Goal: Task Accomplishment & Management: Complete application form

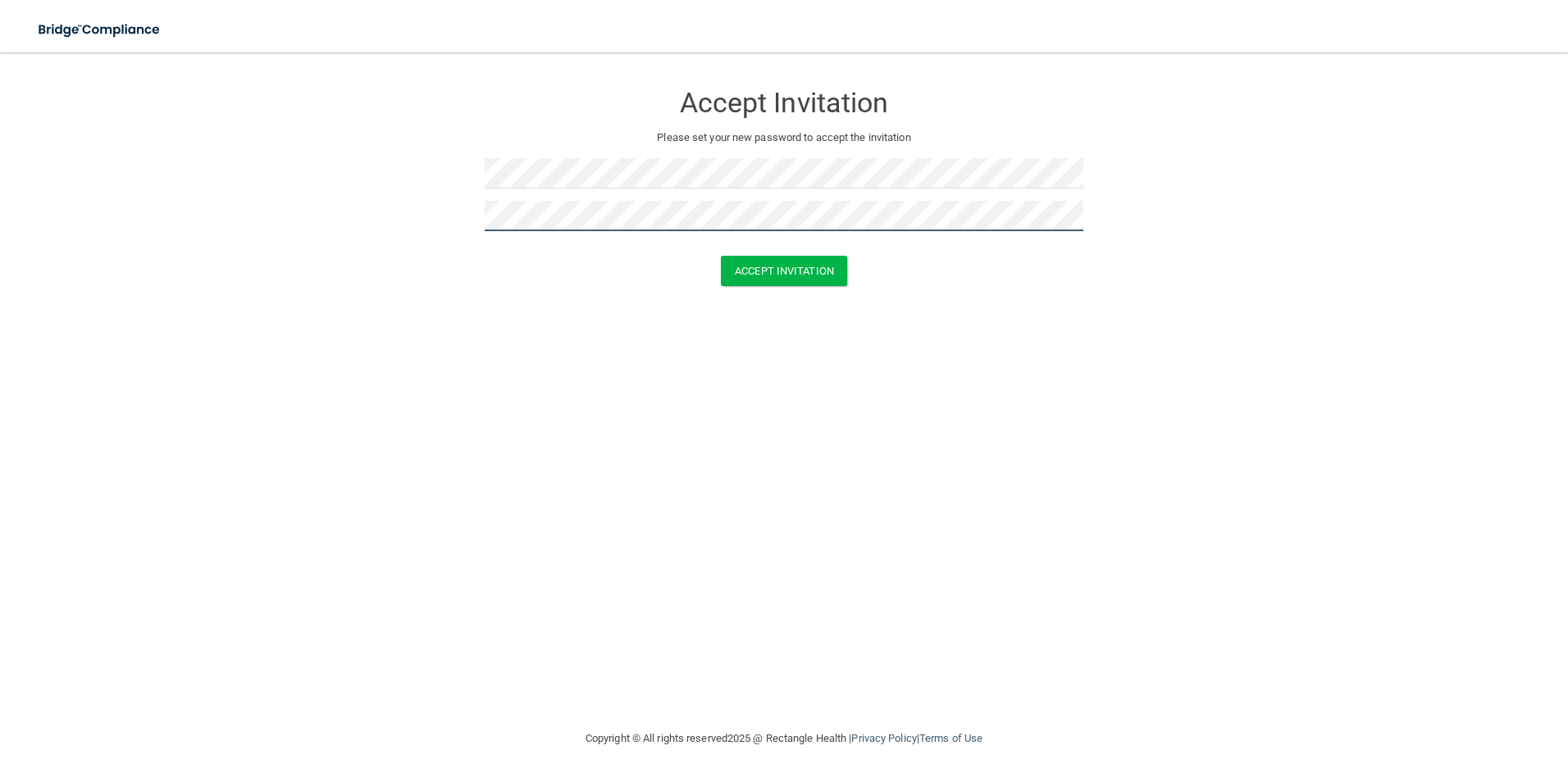
click at [721, 256] on button "Accept Invitation" at bounding box center [784, 271] width 126 height 30
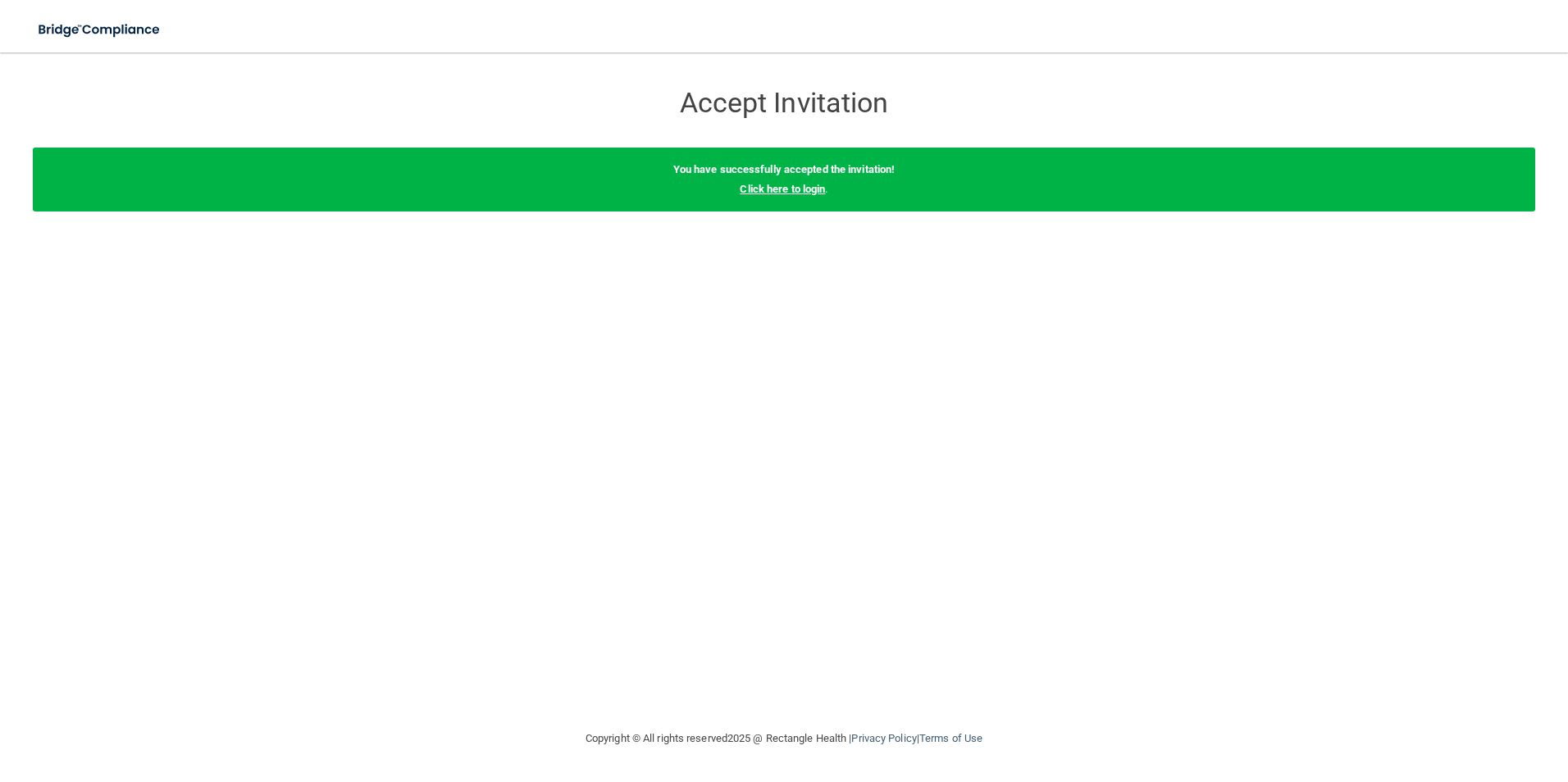
click at [808, 187] on link "Click here to login" at bounding box center [782, 189] width 86 height 13
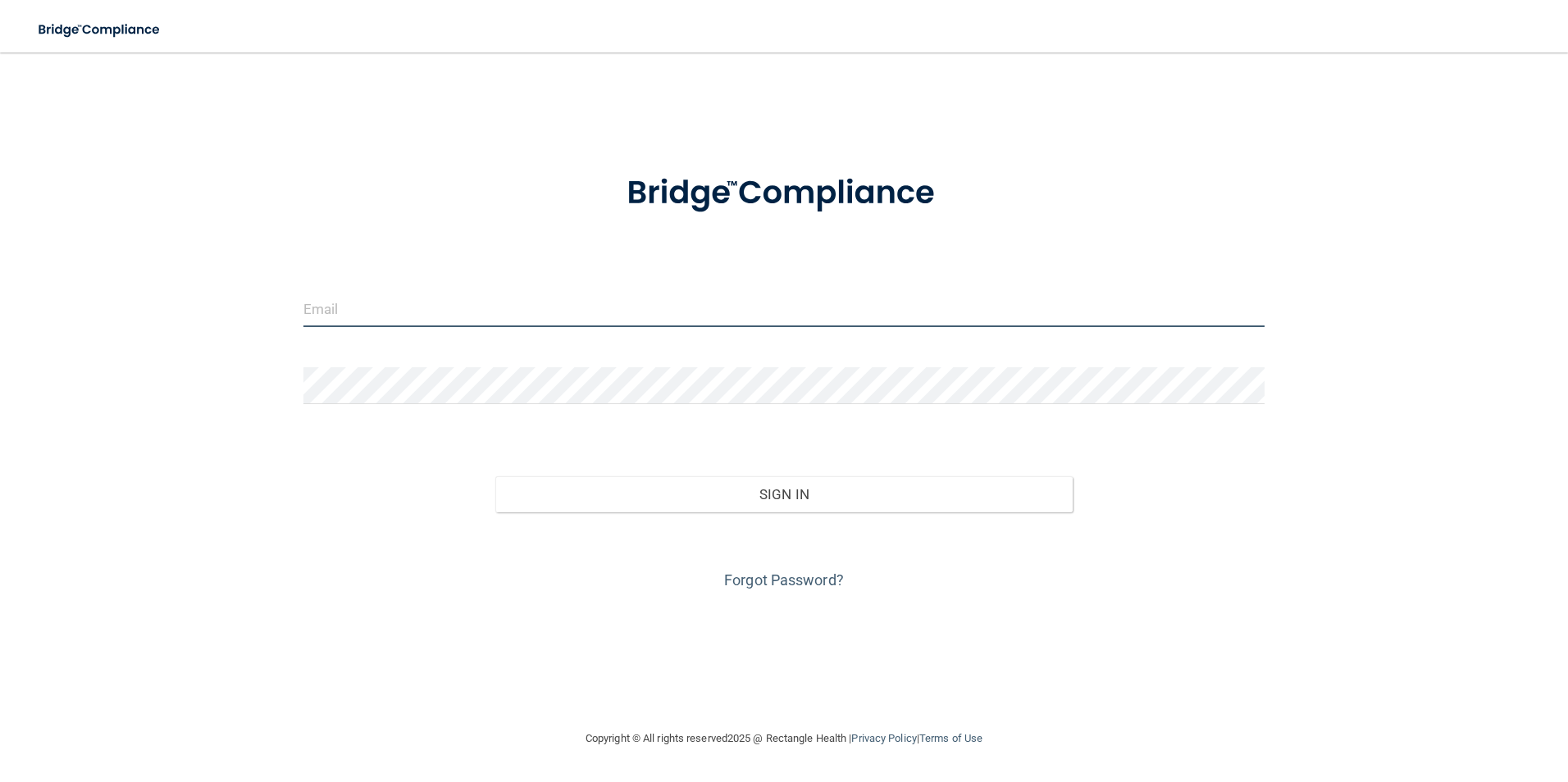
click at [388, 321] on input "email" at bounding box center [785, 309] width 962 height 37
type input "[EMAIL_ADDRESS][DOMAIN_NAME]"
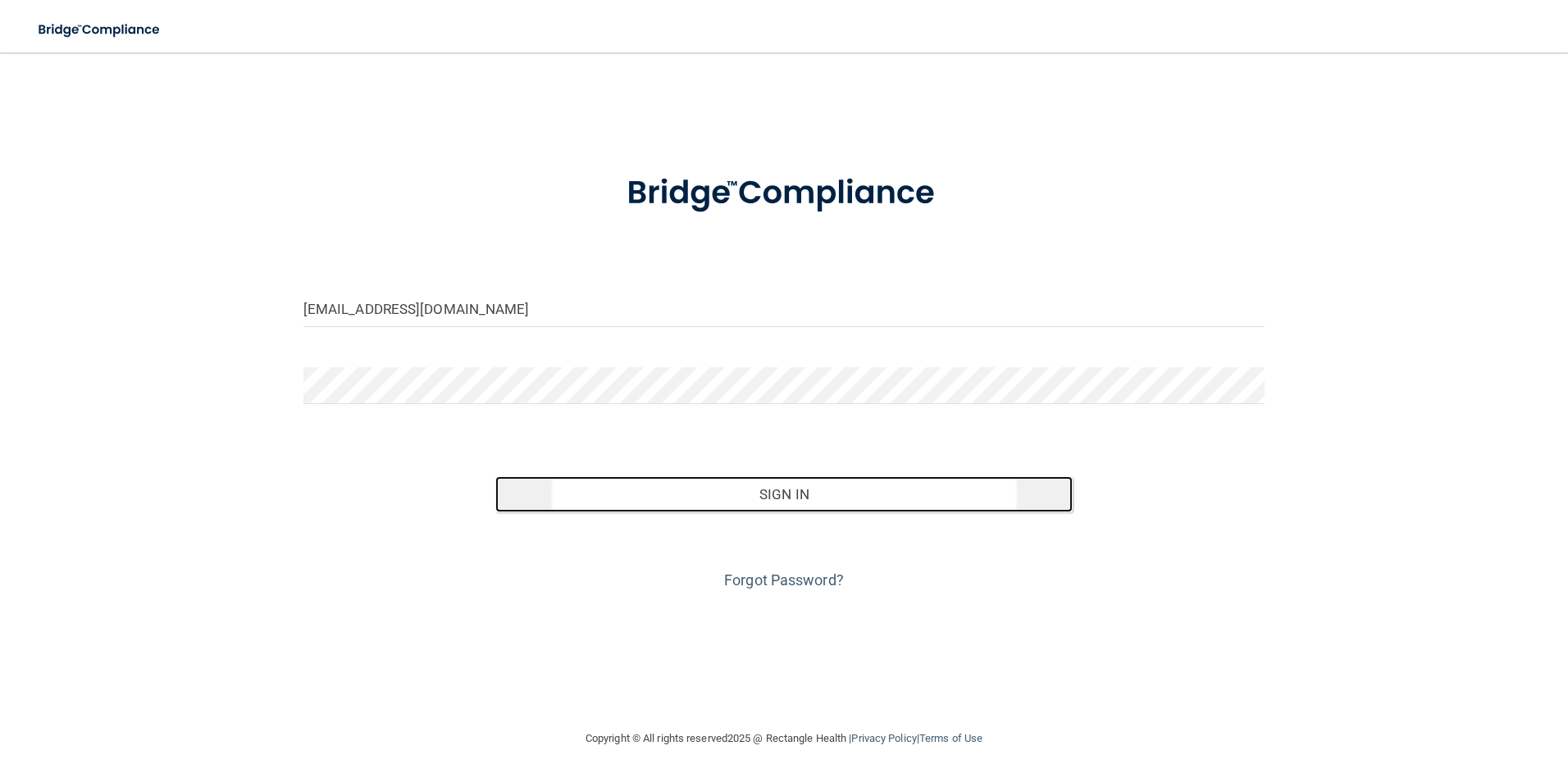
click at [743, 494] on button "Sign In" at bounding box center [784, 494] width 578 height 36
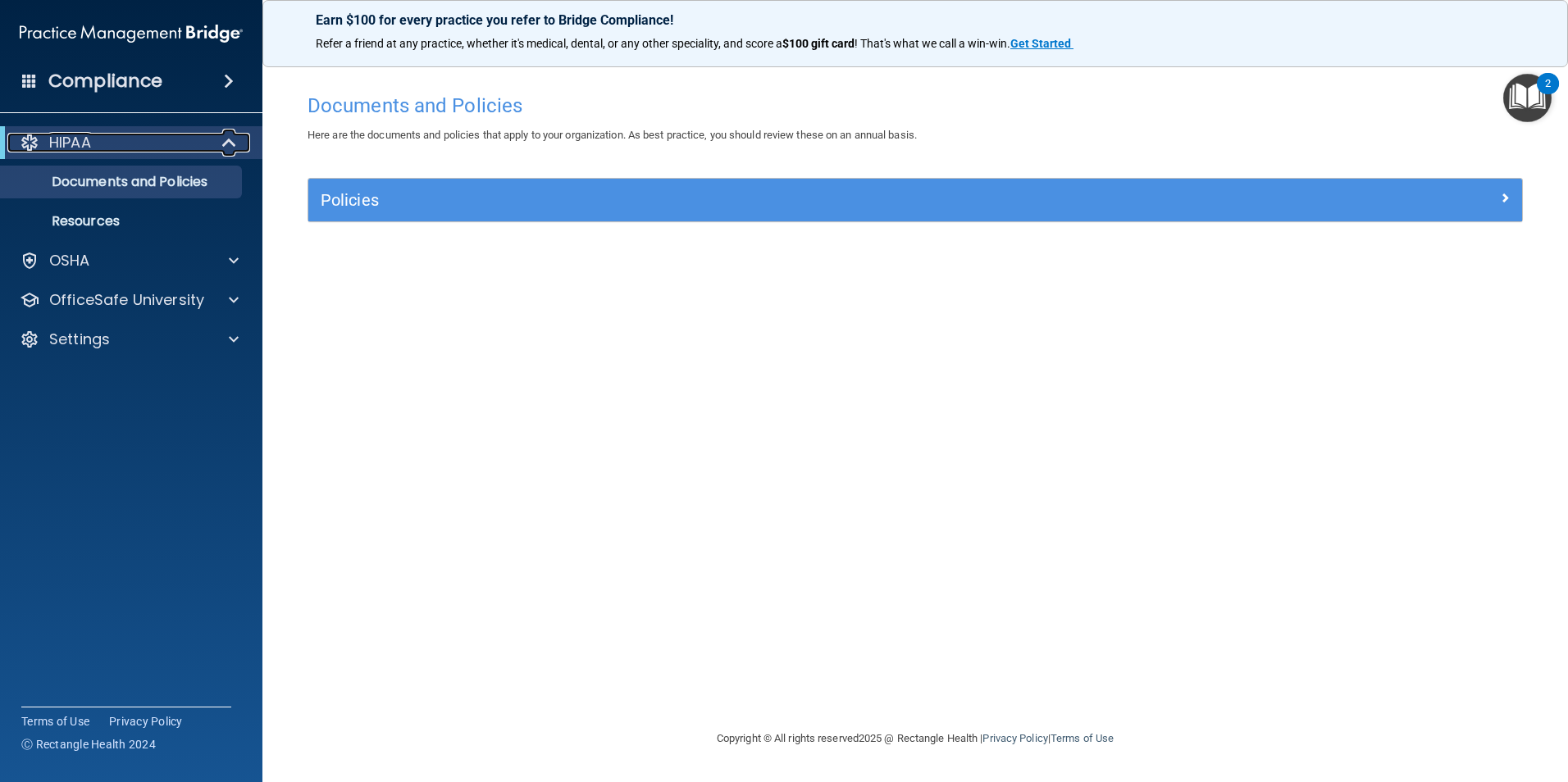
click at [133, 141] on div "HIPAA" at bounding box center [108, 142] width 202 height 19
click at [132, 133] on div "HIPAA" at bounding box center [108, 142] width 202 height 19
click at [176, 175] on p "Documents and Policies" at bounding box center [123, 182] width 224 height 17
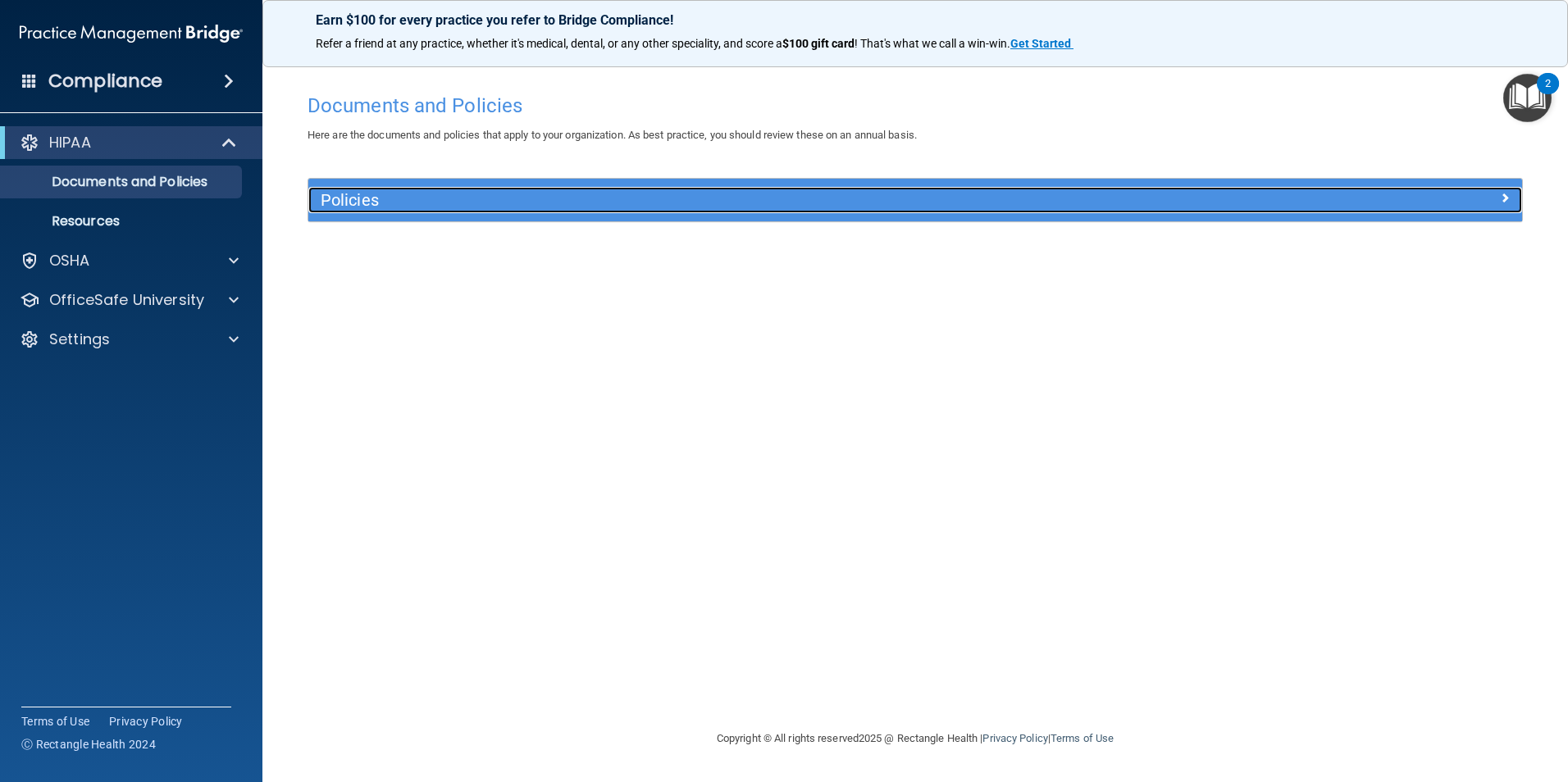
click at [1518, 206] on div at bounding box center [1371, 196] width 304 height 19
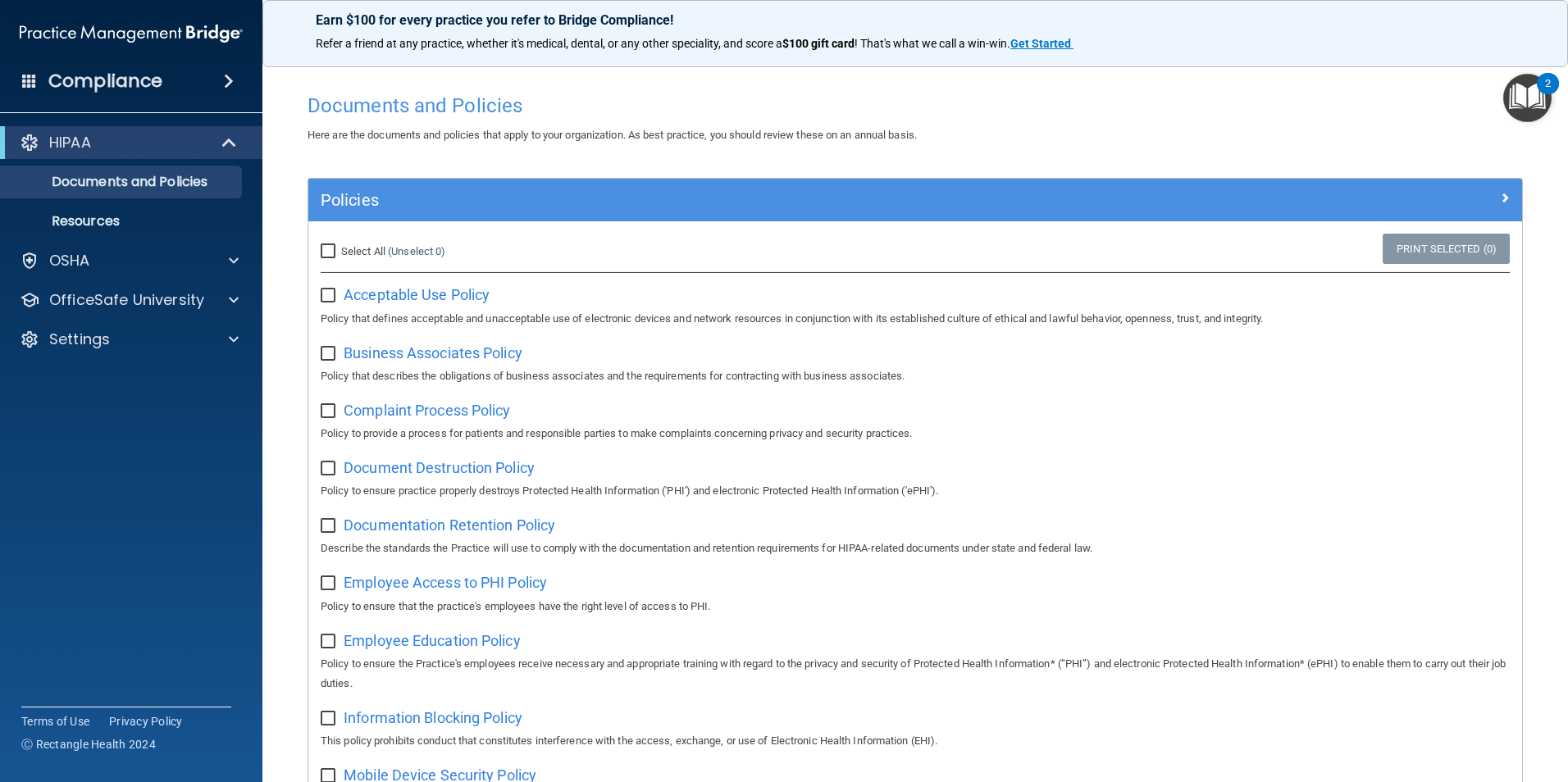
click at [337, 250] on input "Select All (Unselect 0) Unselect All" at bounding box center [330, 252] width 18 height 13
checkbox input "true"
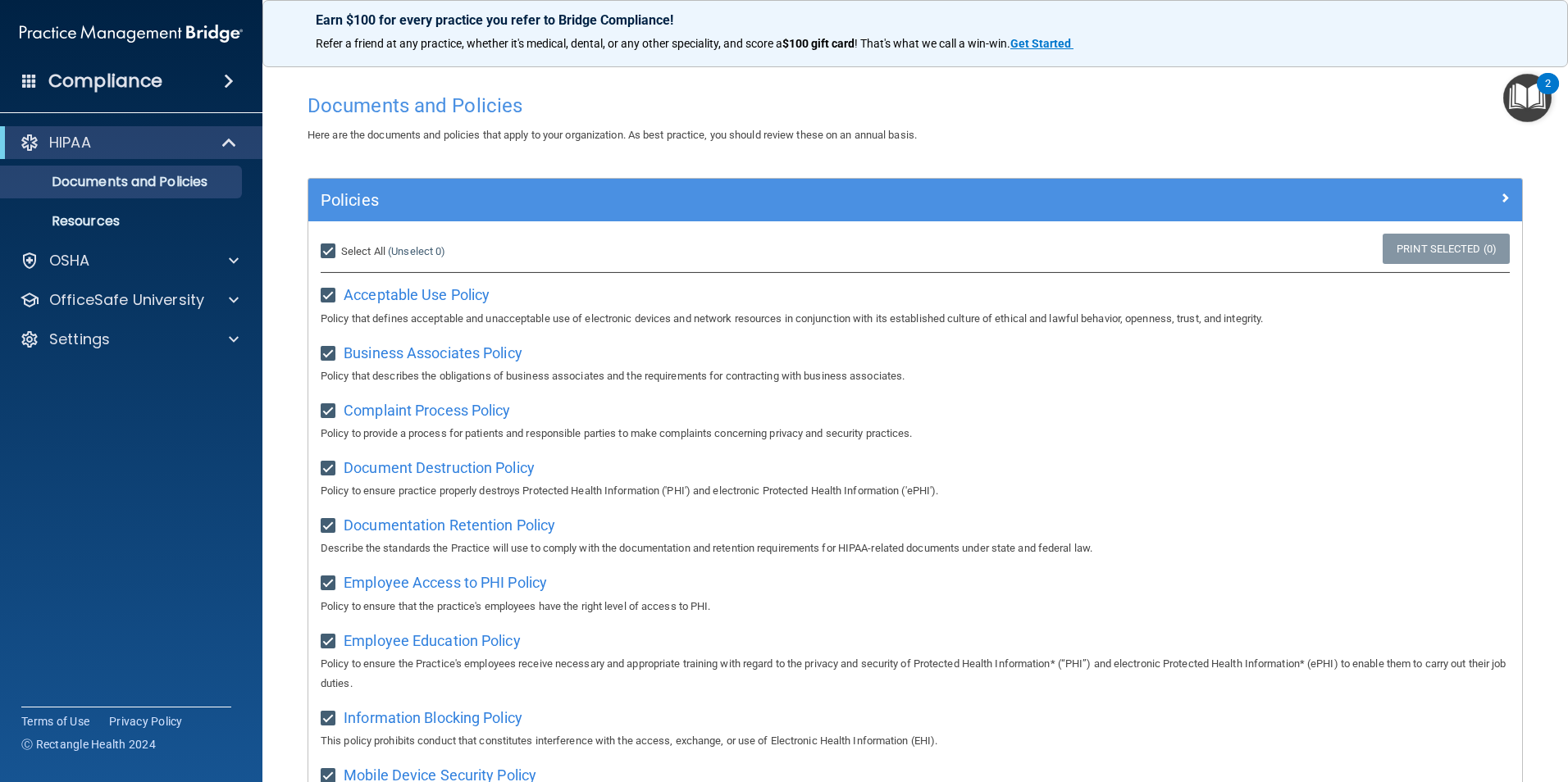
checkbox input "true"
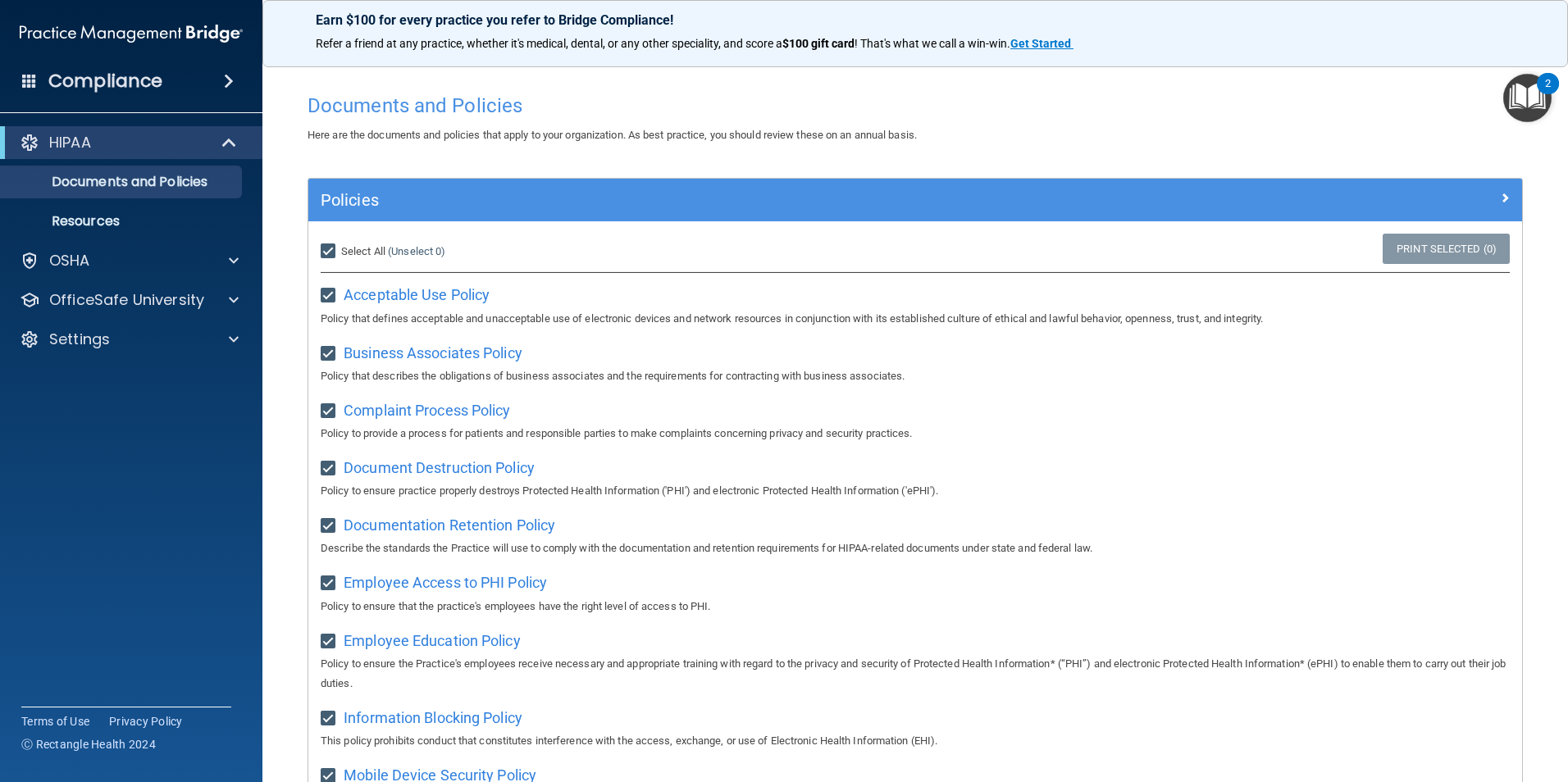
checkbox input "true"
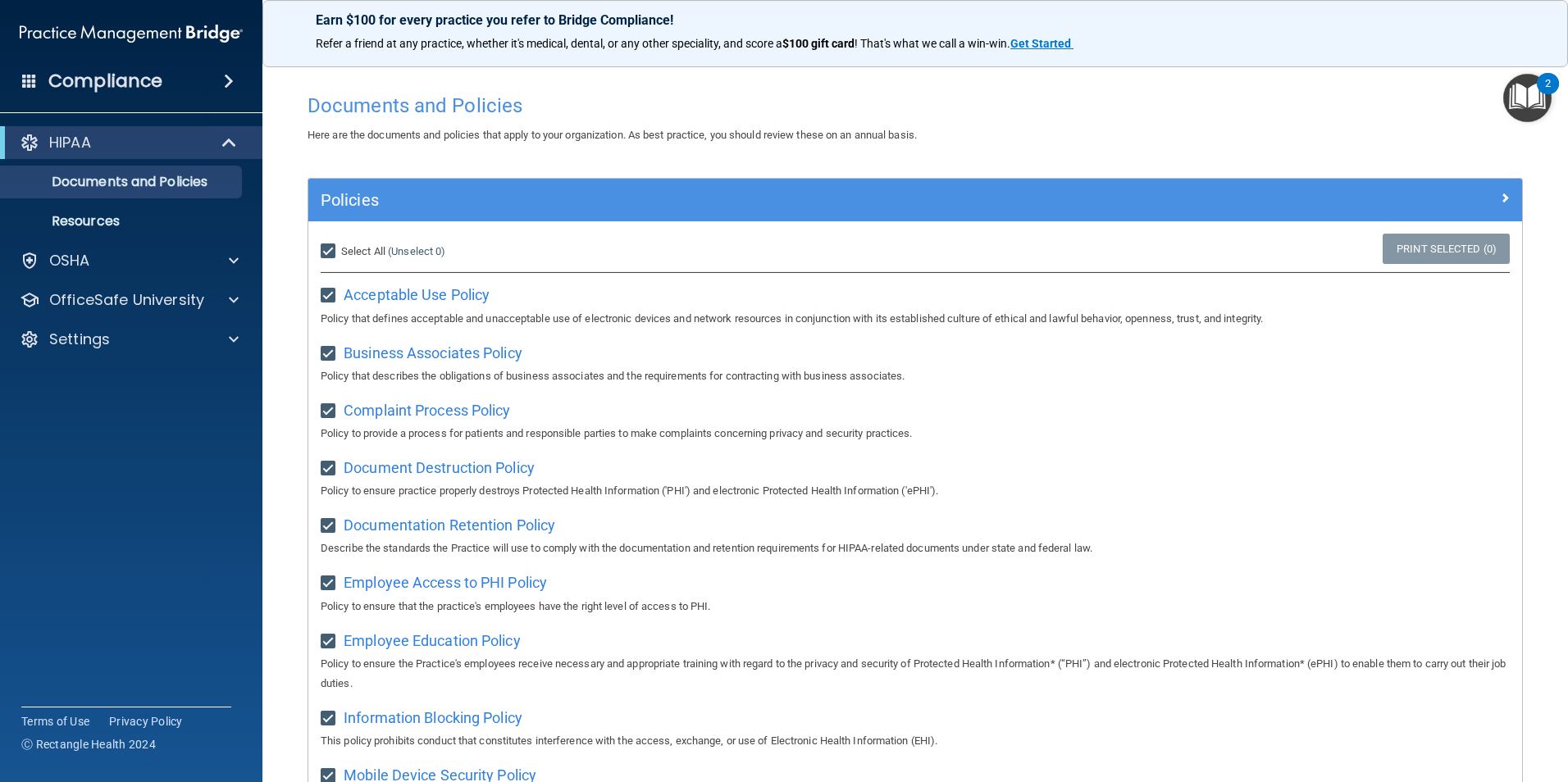
checkbox input "true"
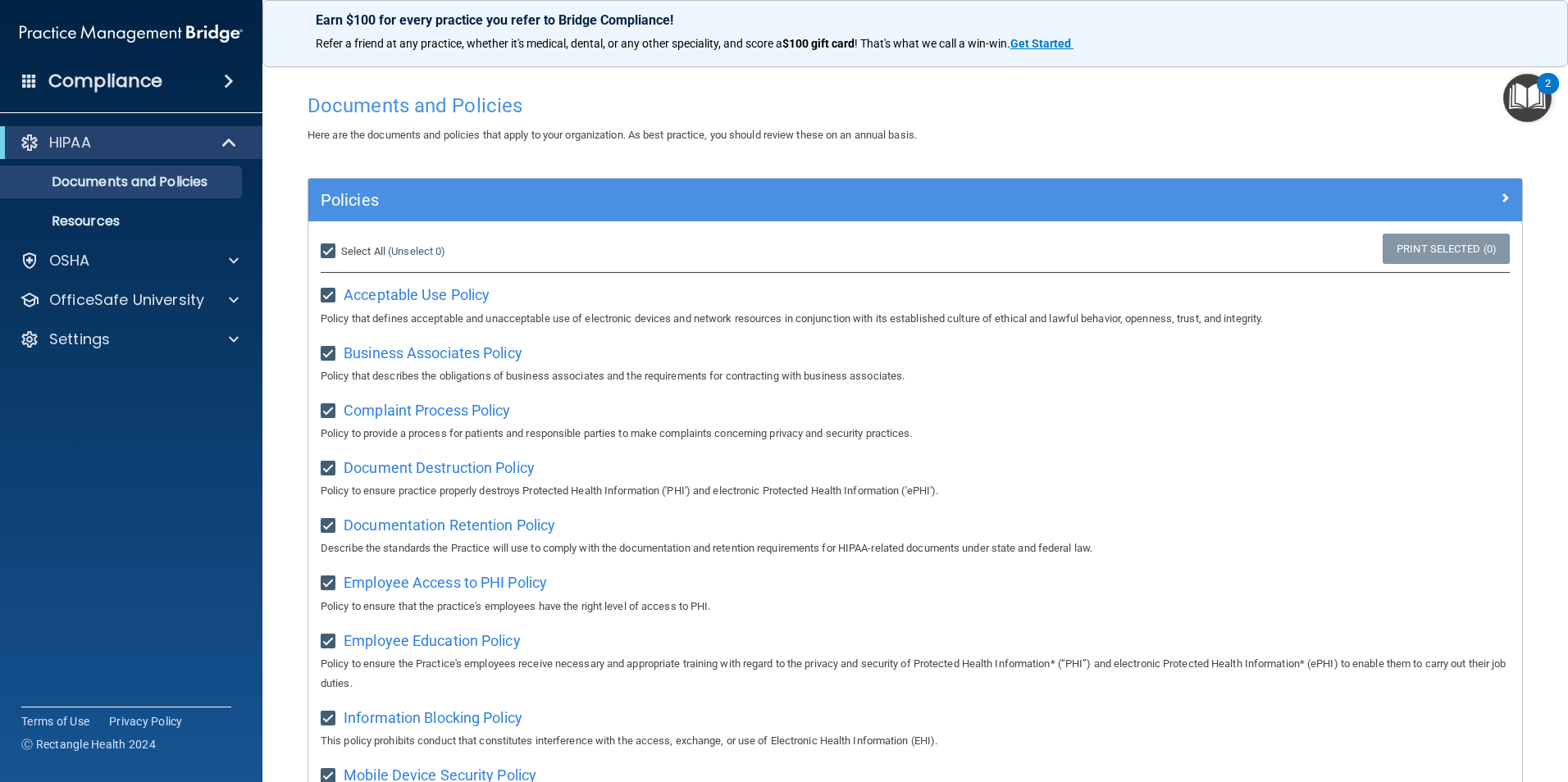
checkbox input "true"
click at [332, 253] on input "Select All (Unselect 21) Unselect All" at bounding box center [330, 252] width 18 height 13
checkbox input "false"
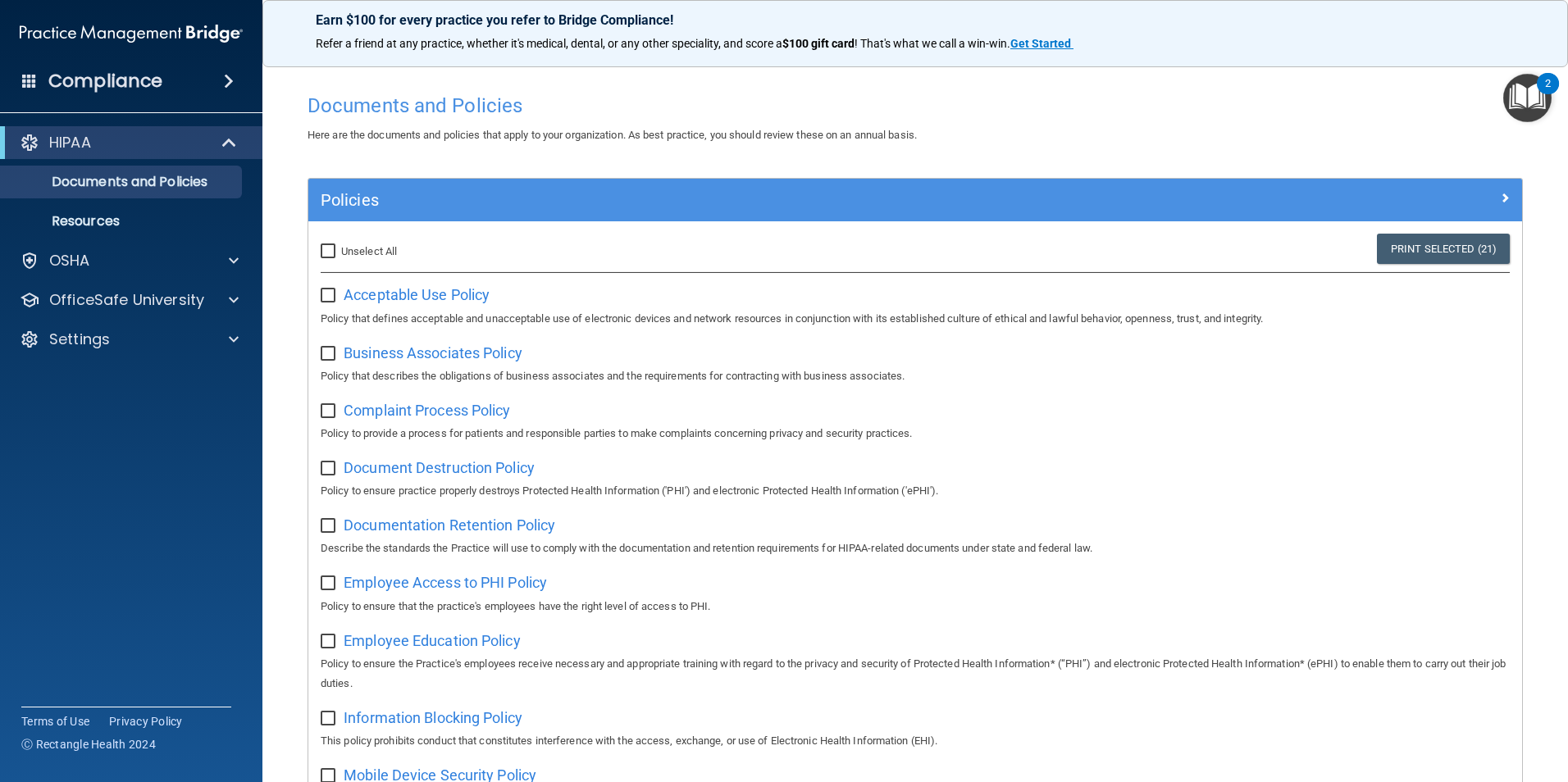
checkbox input "false"
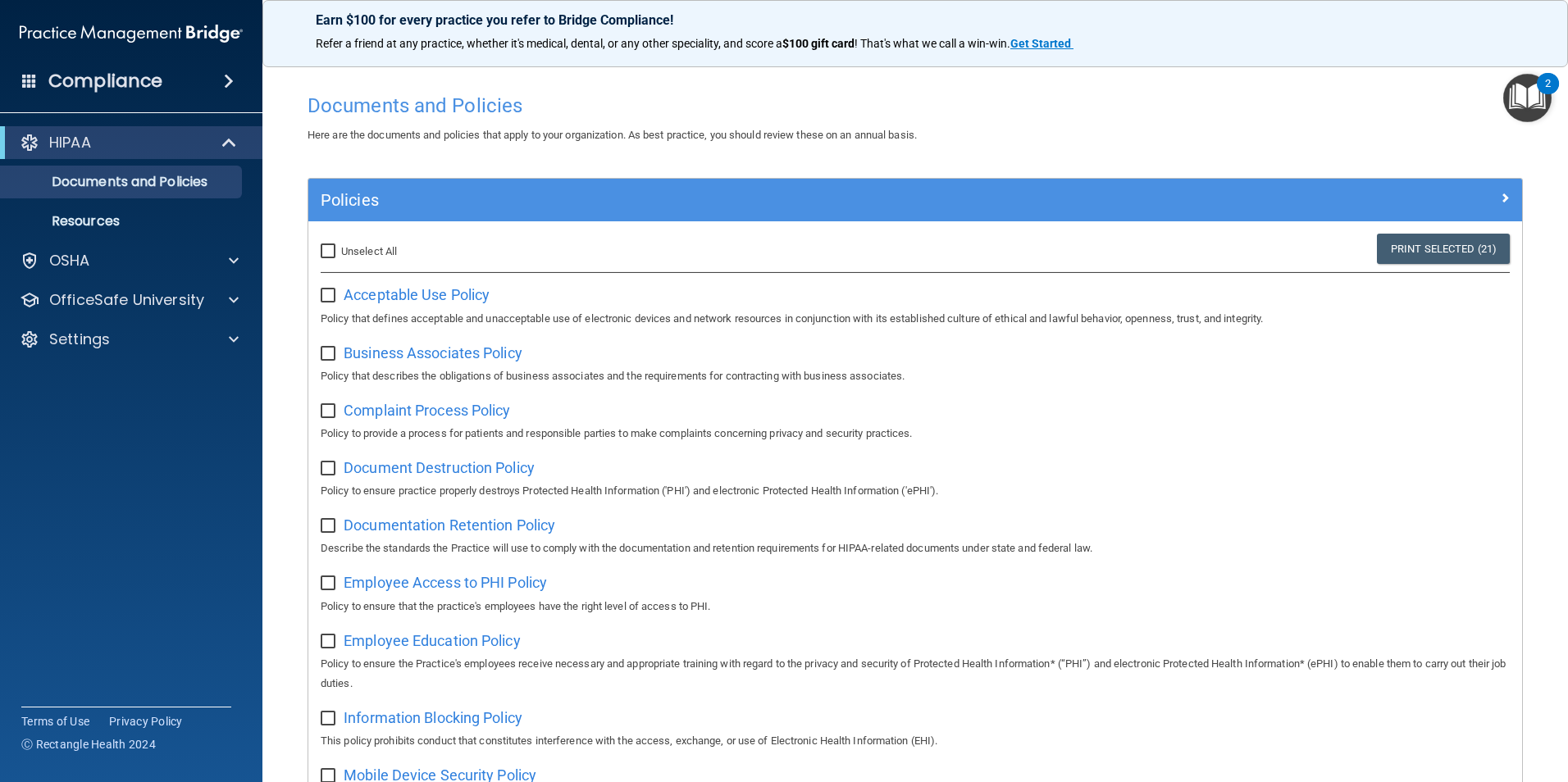
checkbox input "false"
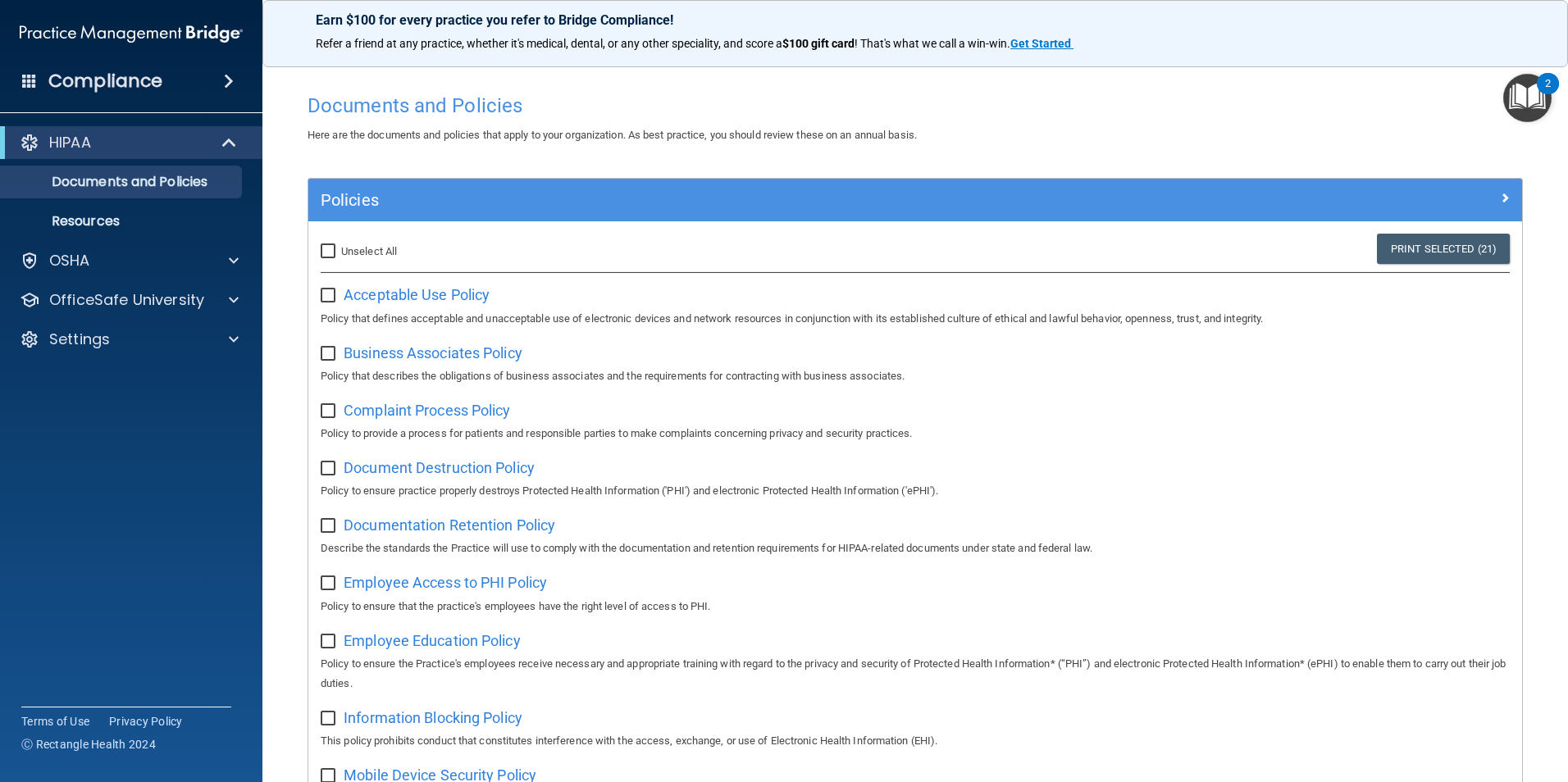
checkbox input "false"
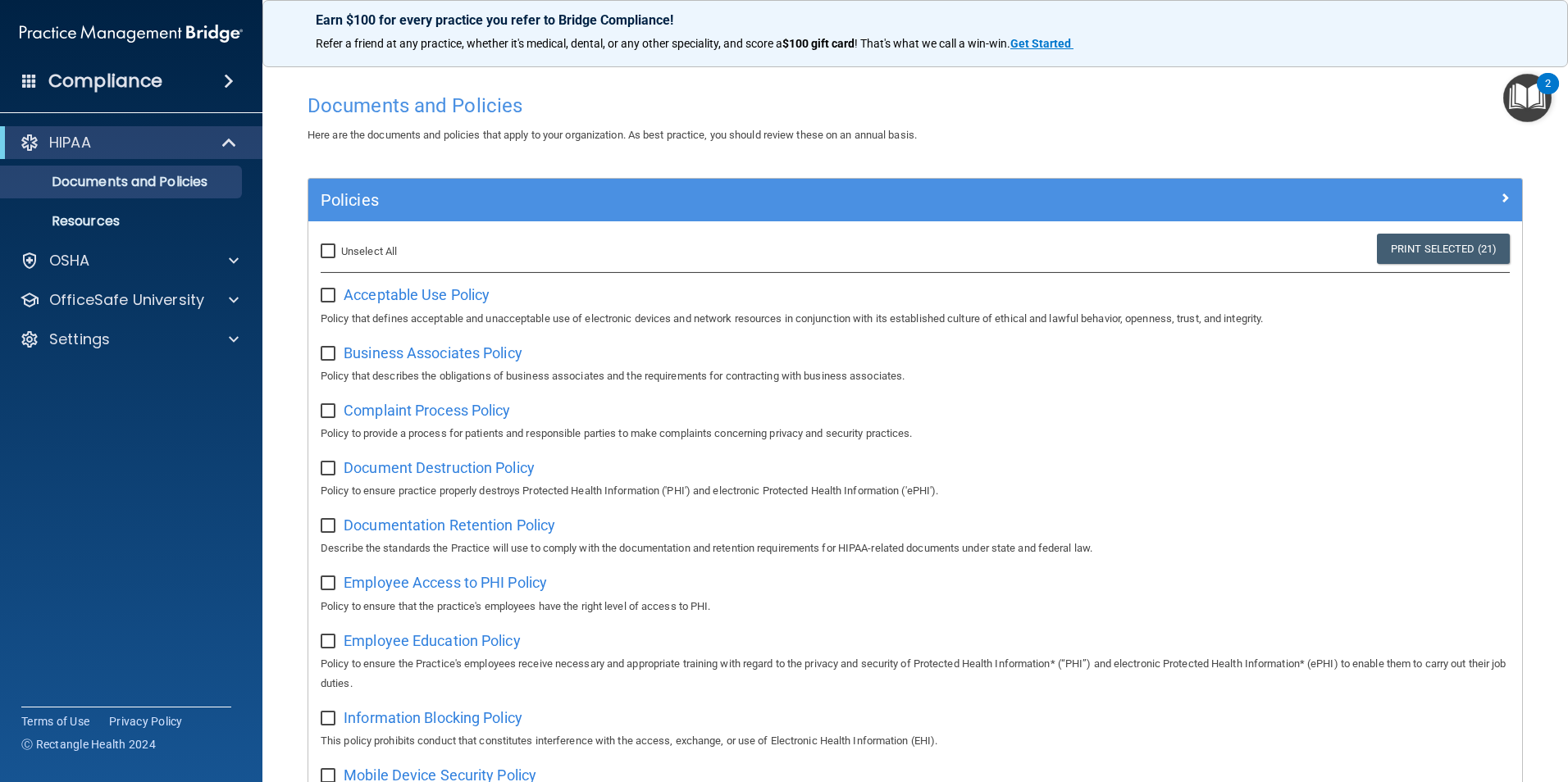
checkbox input "false"
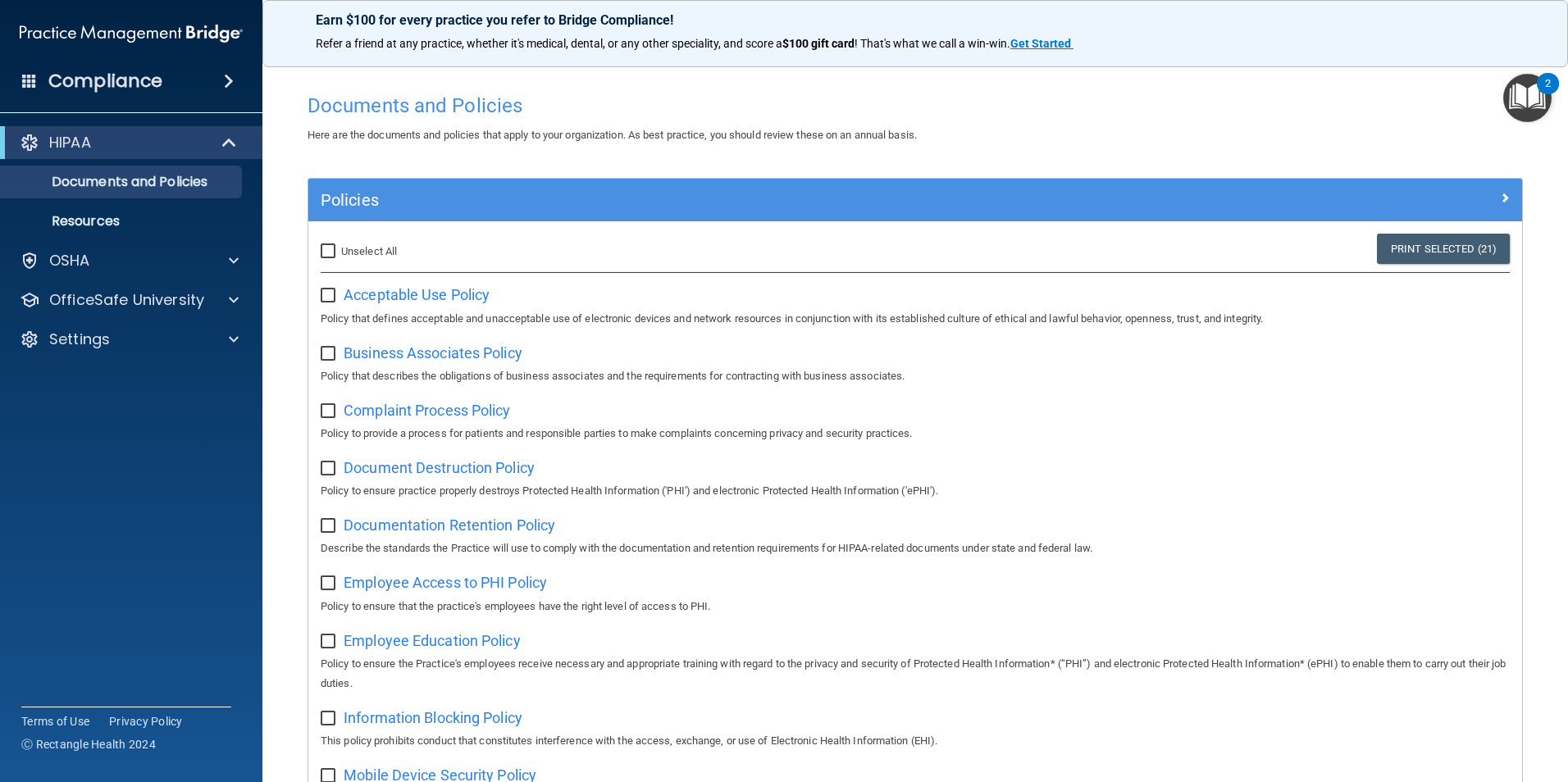
checkbox input "false"
click at [424, 292] on span "Acceptable Use Policy" at bounding box center [416, 295] width 146 height 18
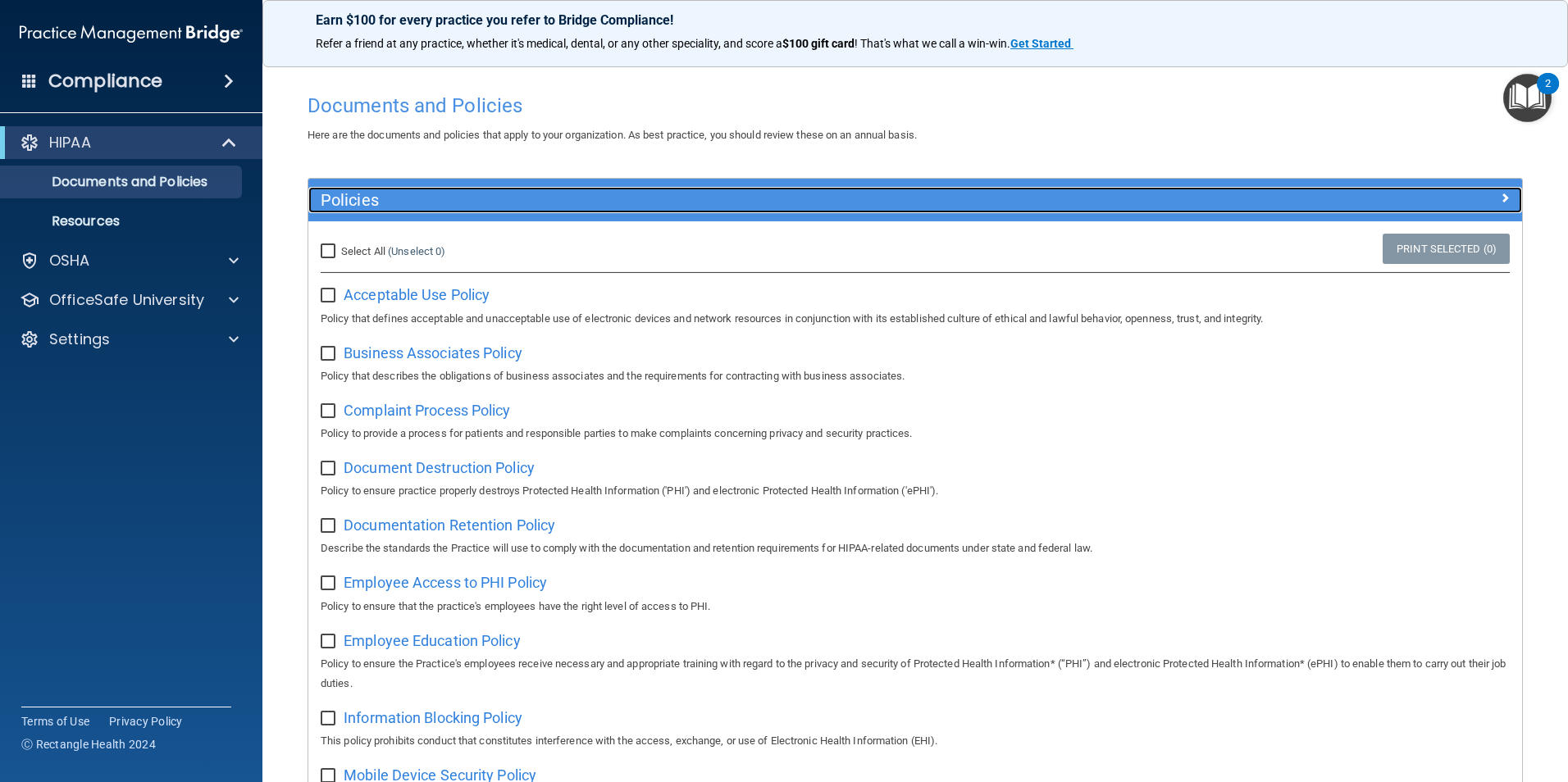
click at [1500, 201] on span at bounding box center [1505, 197] width 10 height 19
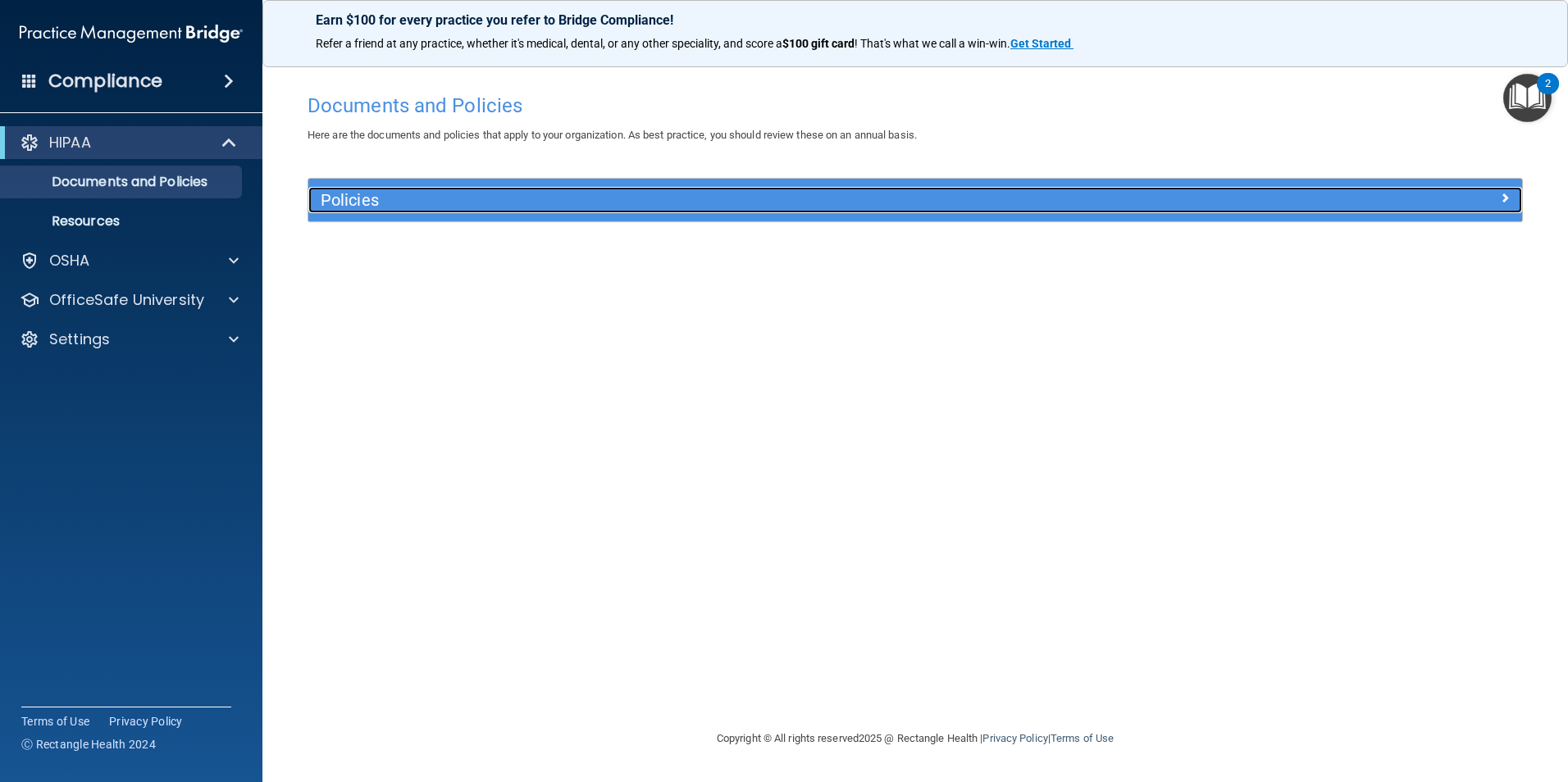
click at [1495, 201] on div at bounding box center [1371, 196] width 304 height 19
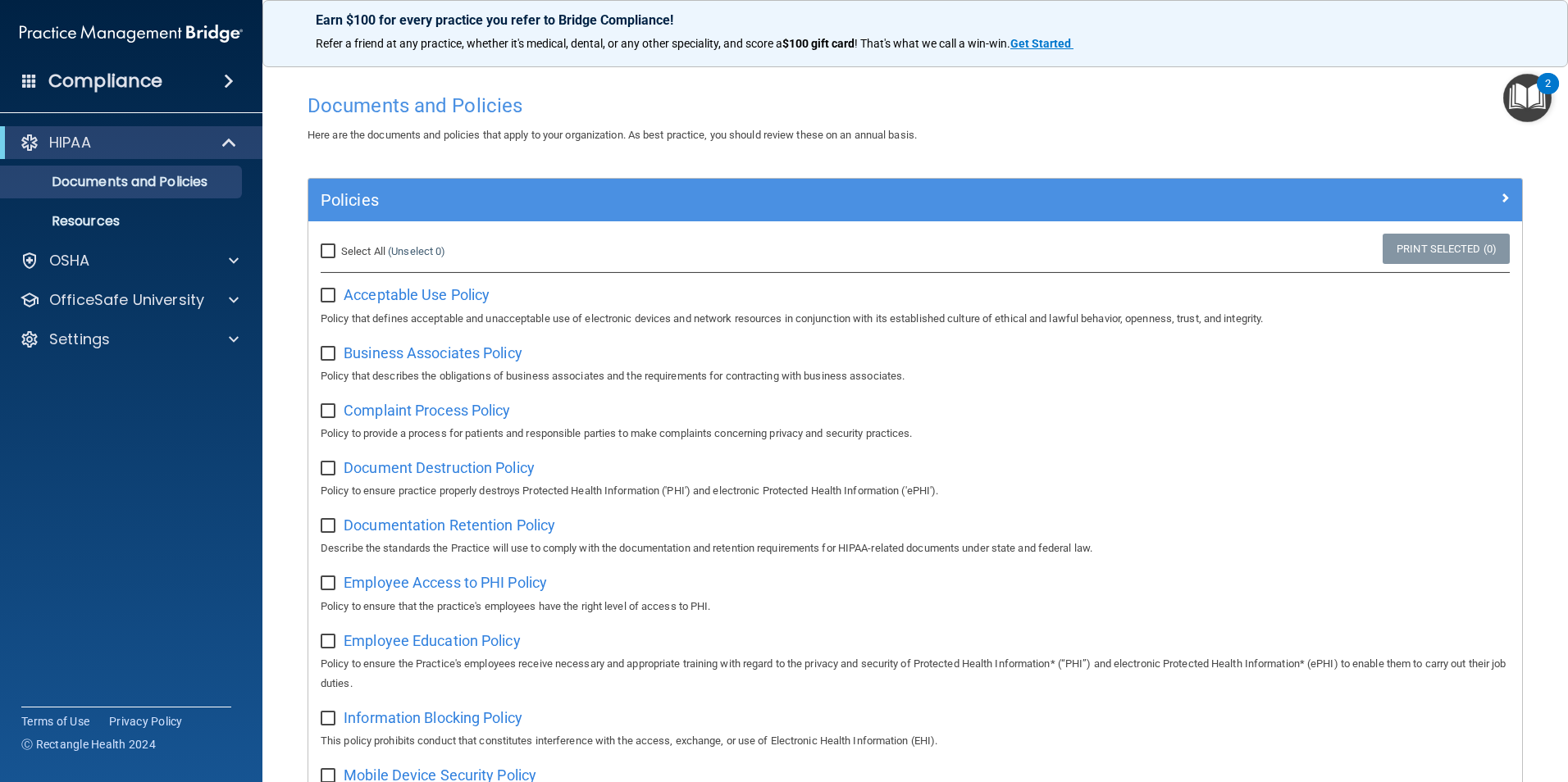
click at [327, 252] on input "Select All (Unselect 0) Unselect All" at bounding box center [330, 252] width 18 height 13
checkbox input "true"
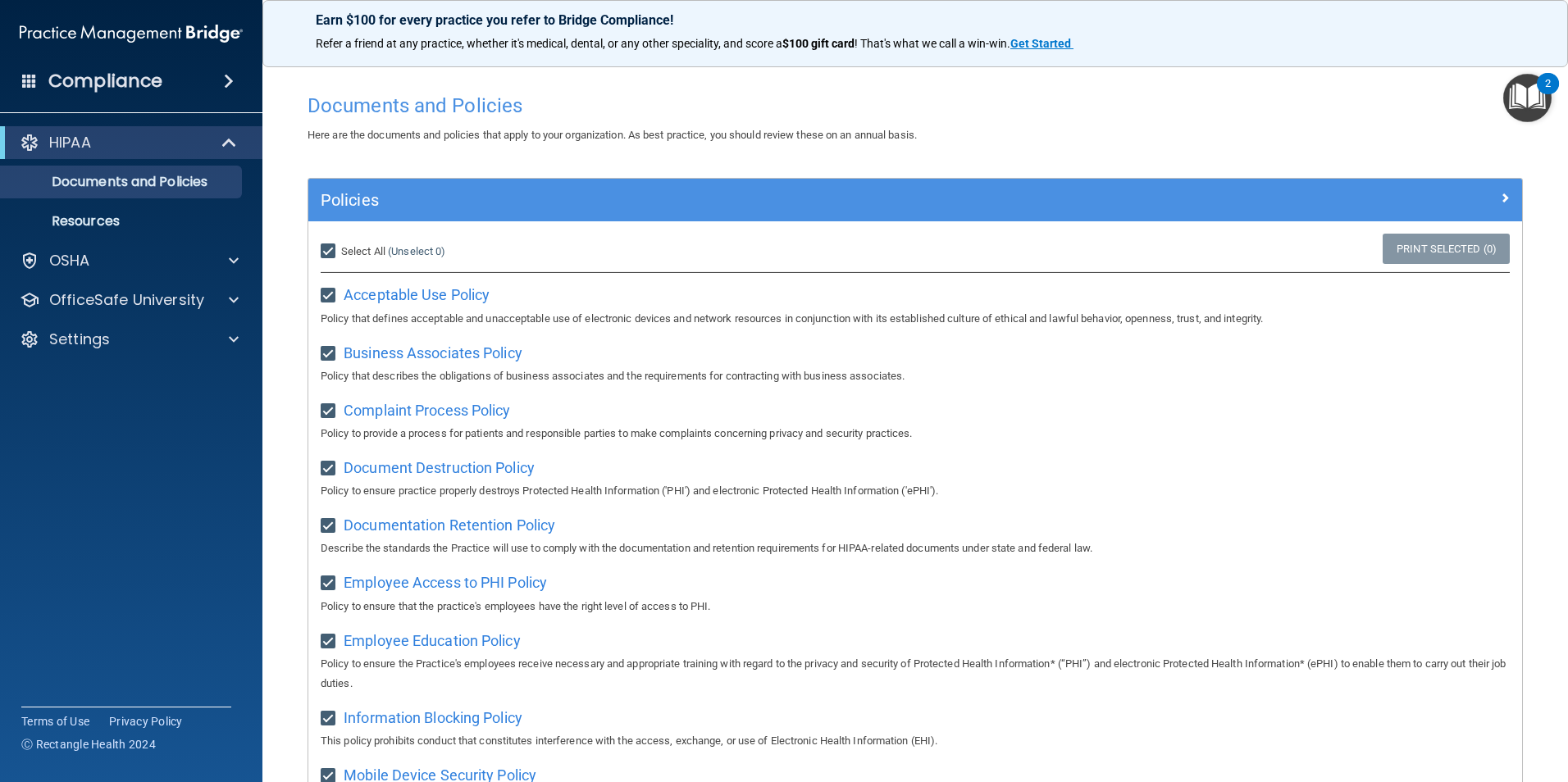
checkbox input "true"
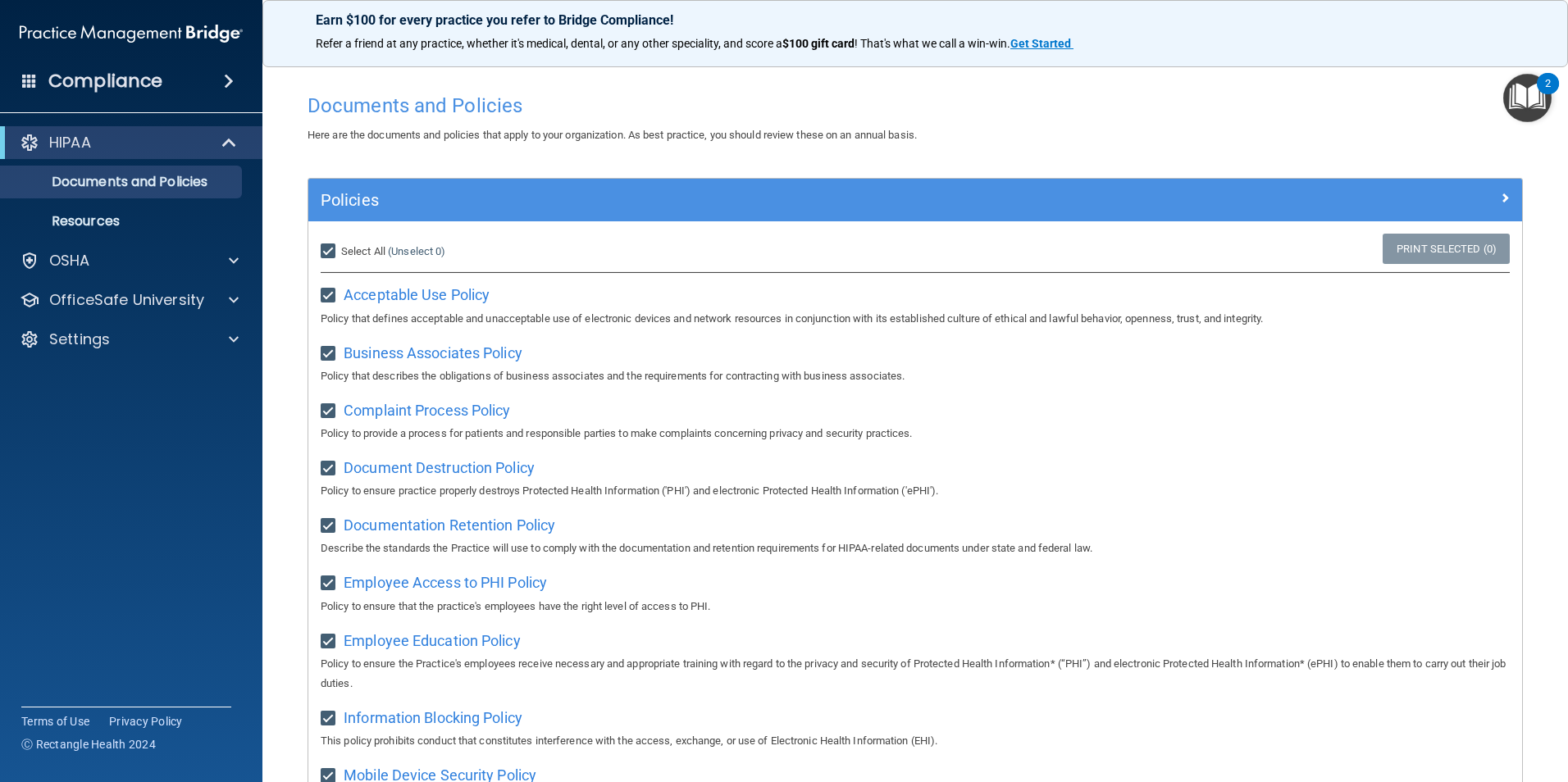
checkbox input "true"
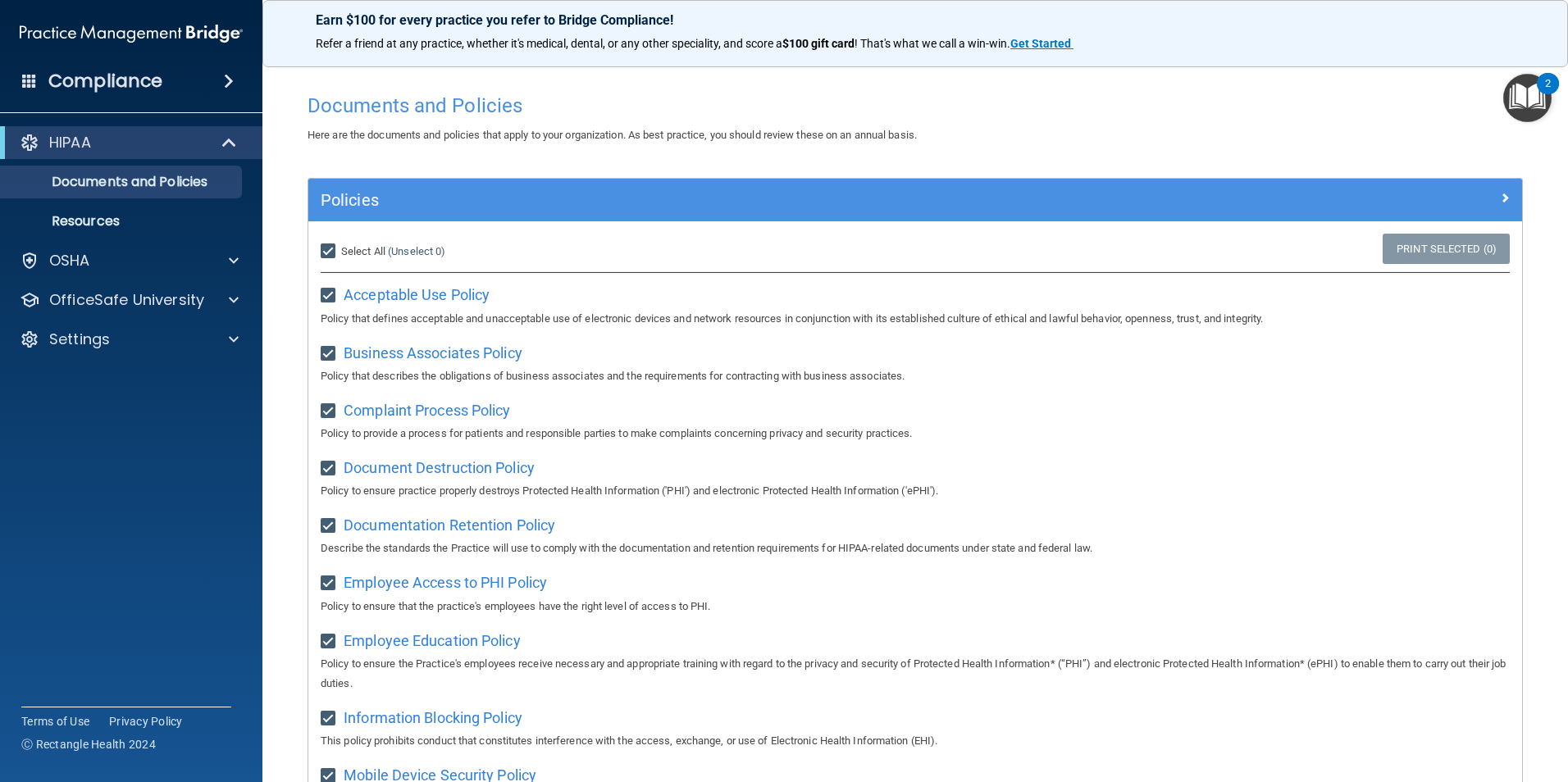
checkbox input "true"
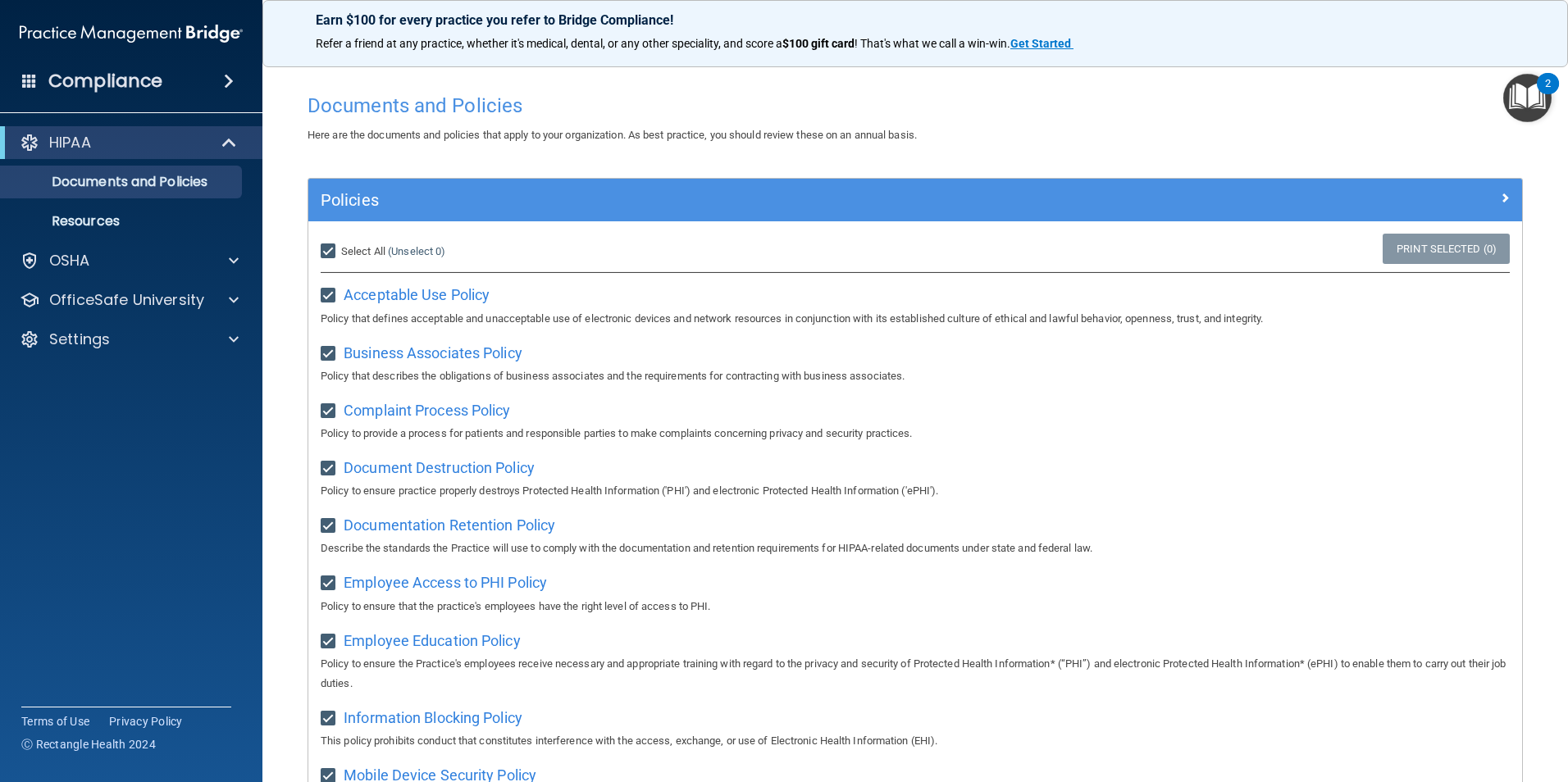
checkbox input "true"
click at [329, 254] on input "Select All (Unselect 21) Unselect All" at bounding box center [330, 252] width 18 height 13
checkbox input "false"
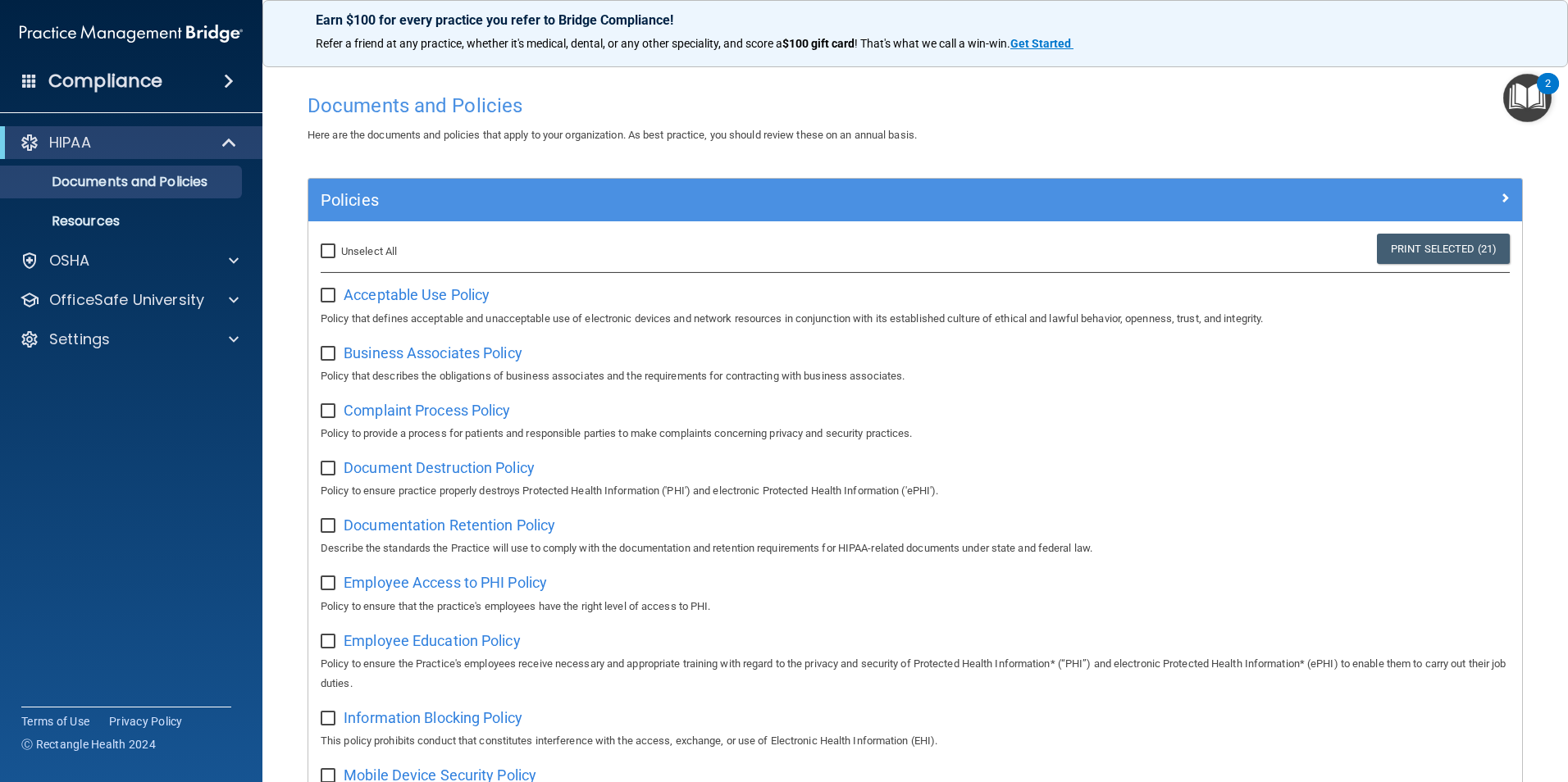
checkbox input "false"
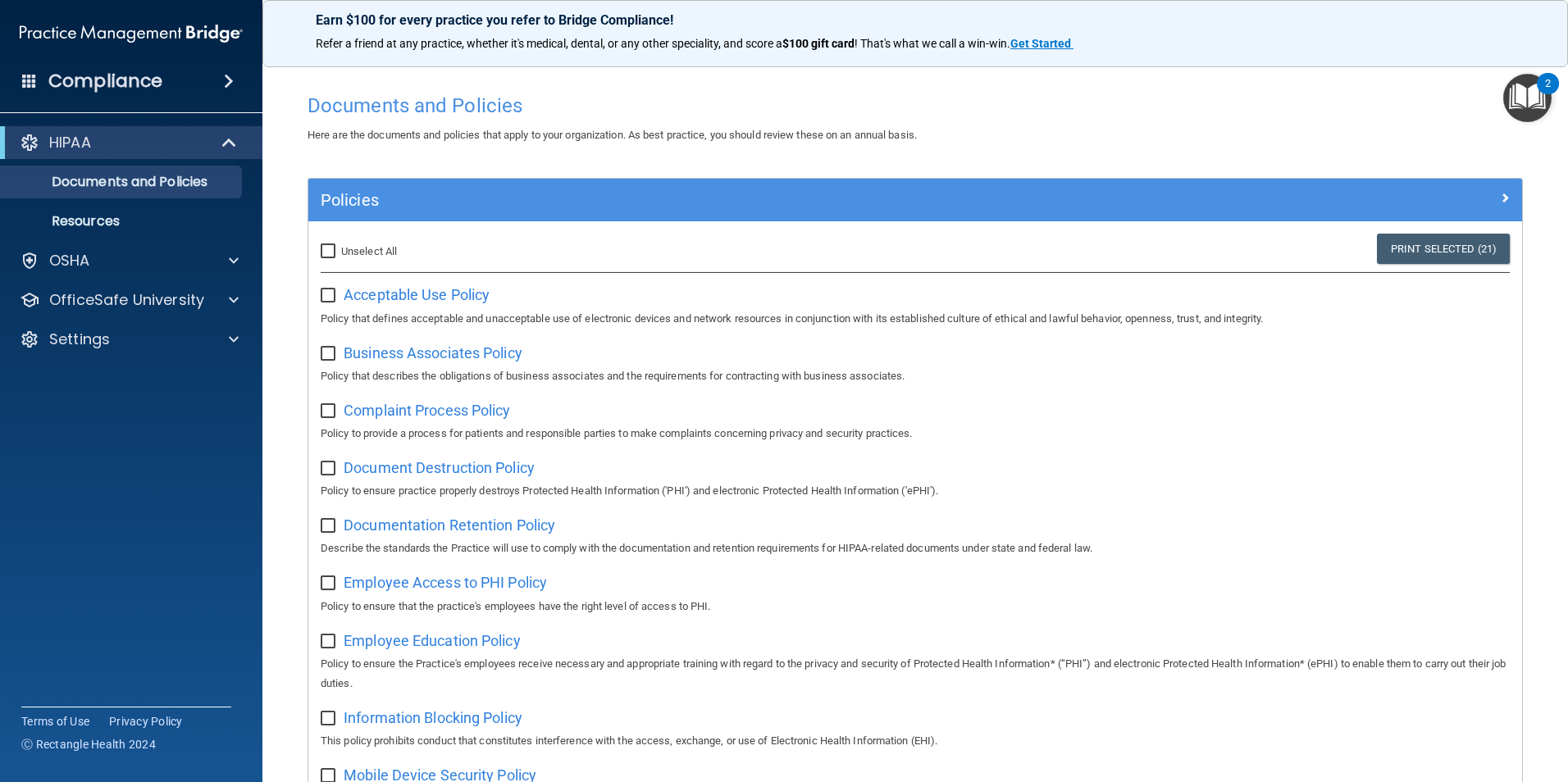
checkbox input "false"
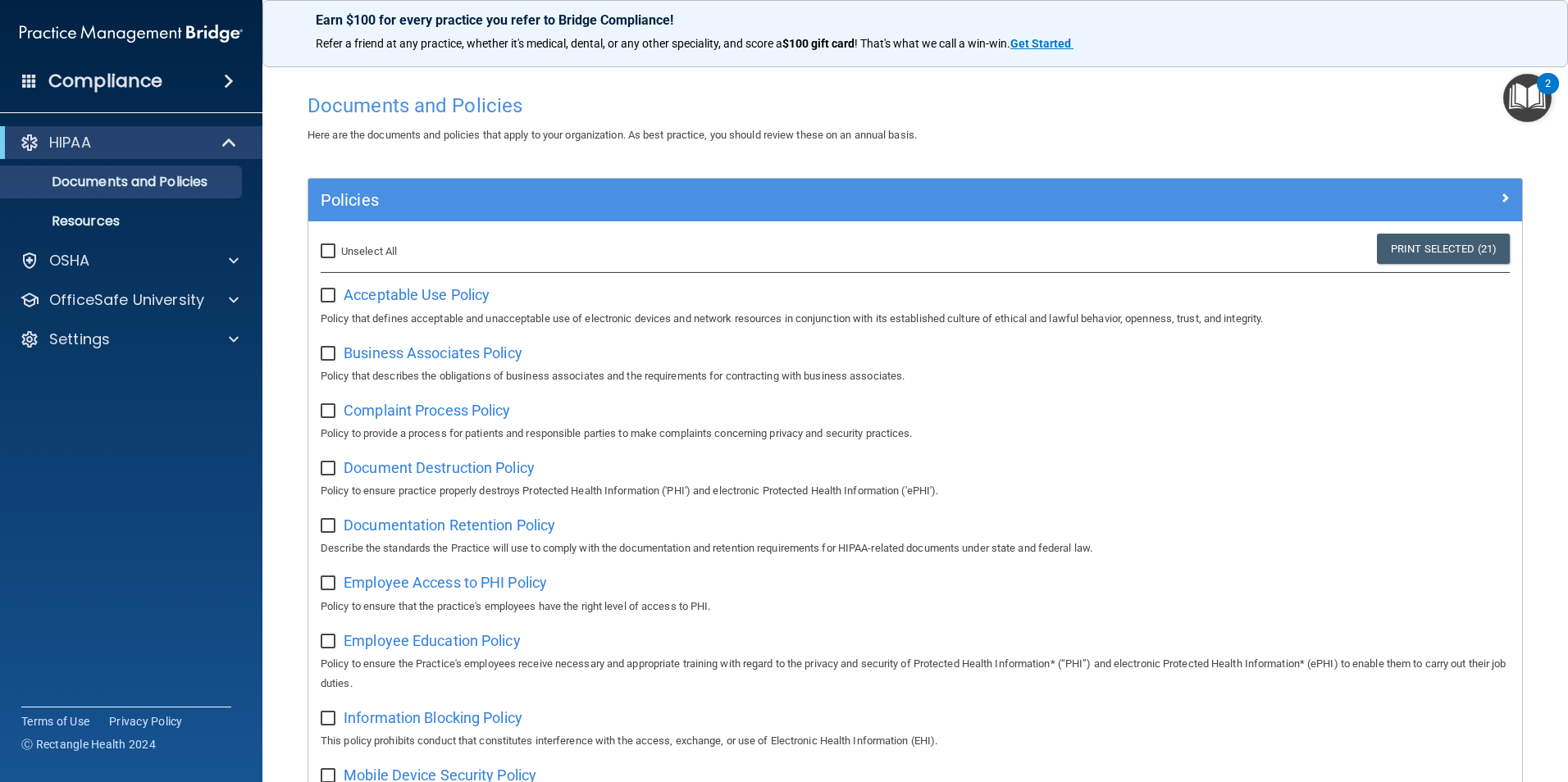
checkbox input "false"
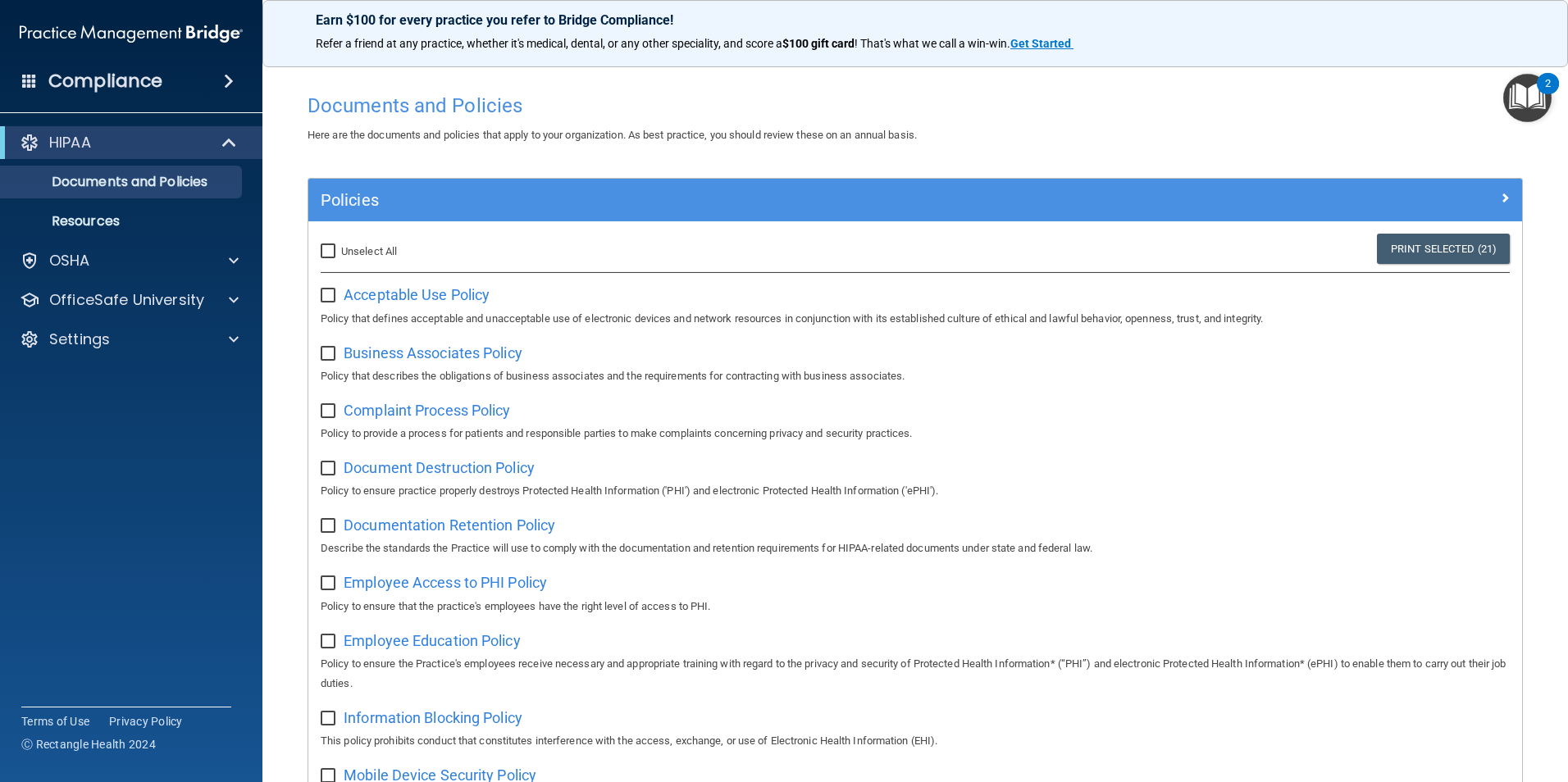
checkbox input "false"
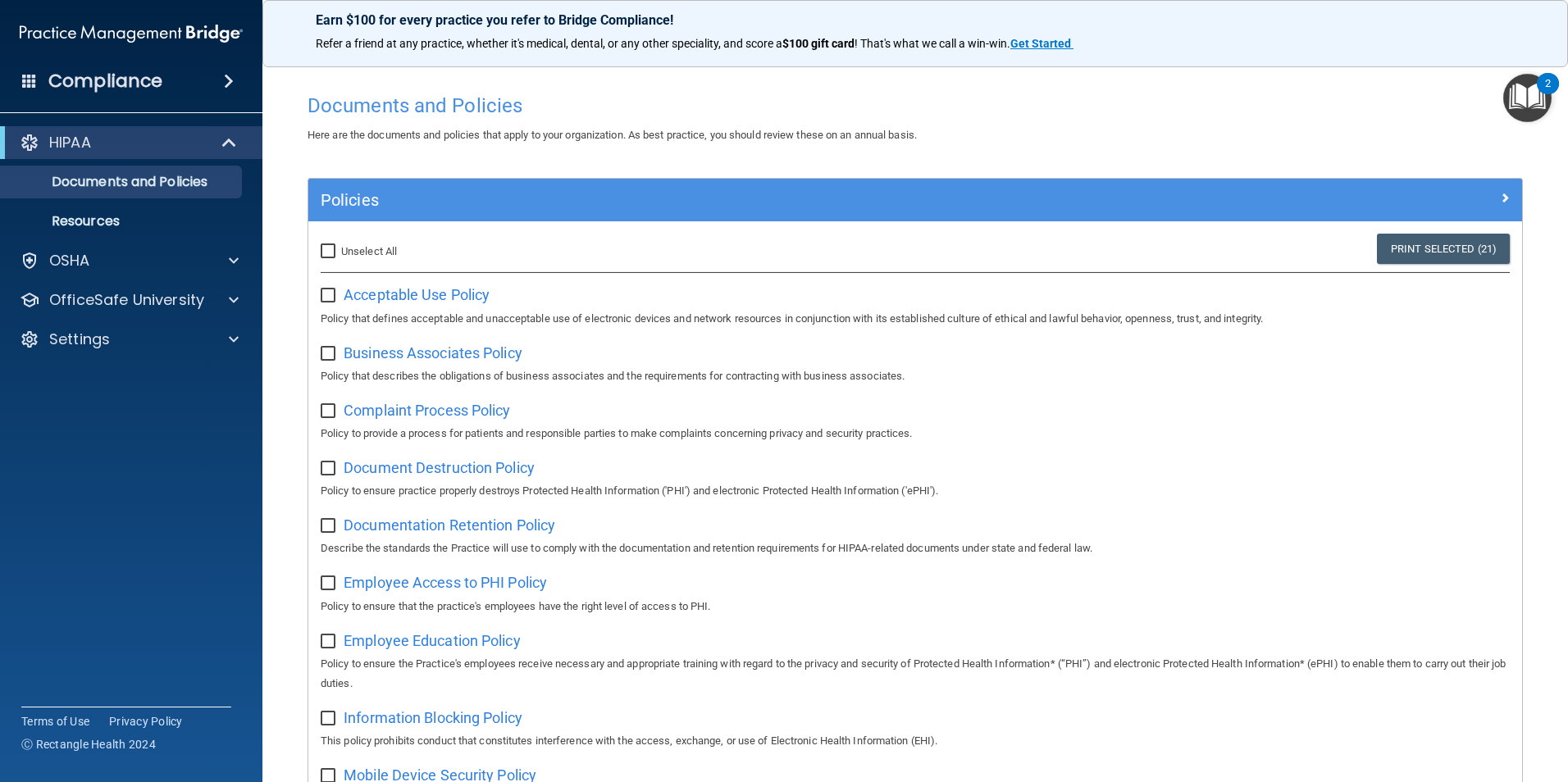
checkbox input "false"
click at [387, 291] on span "Acceptable Use Policy" at bounding box center [416, 295] width 146 height 18
click at [405, 350] on span "Business Associates Policy" at bounding box center [432, 352] width 179 height 18
click at [400, 413] on span "Complaint Process Policy" at bounding box center [426, 410] width 166 height 18
click at [445, 469] on span "Document Destruction Policy" at bounding box center [439, 467] width 191 height 18
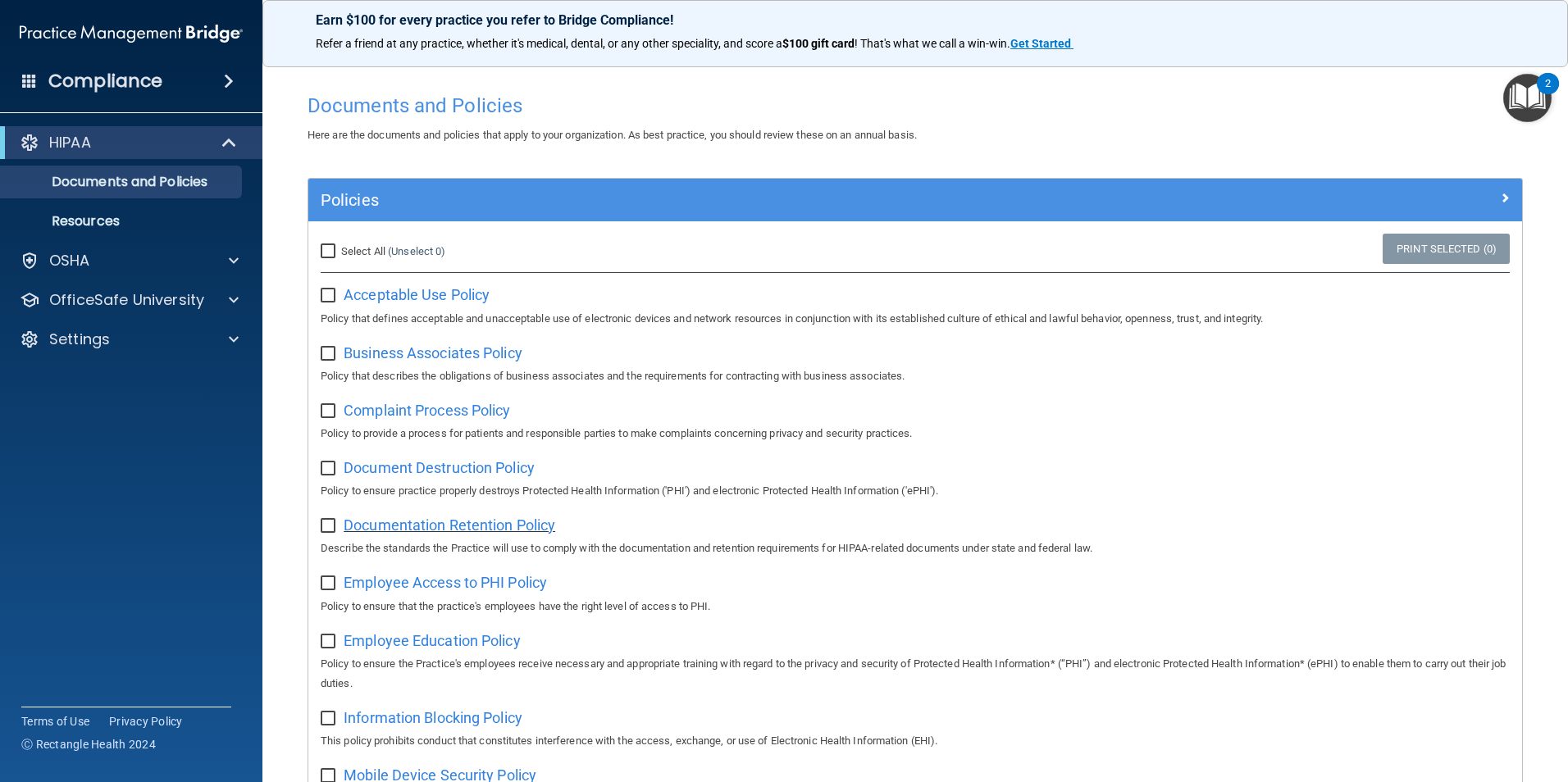
click at [392, 527] on span "Documentation Retention Policy" at bounding box center [449, 525] width 212 height 18
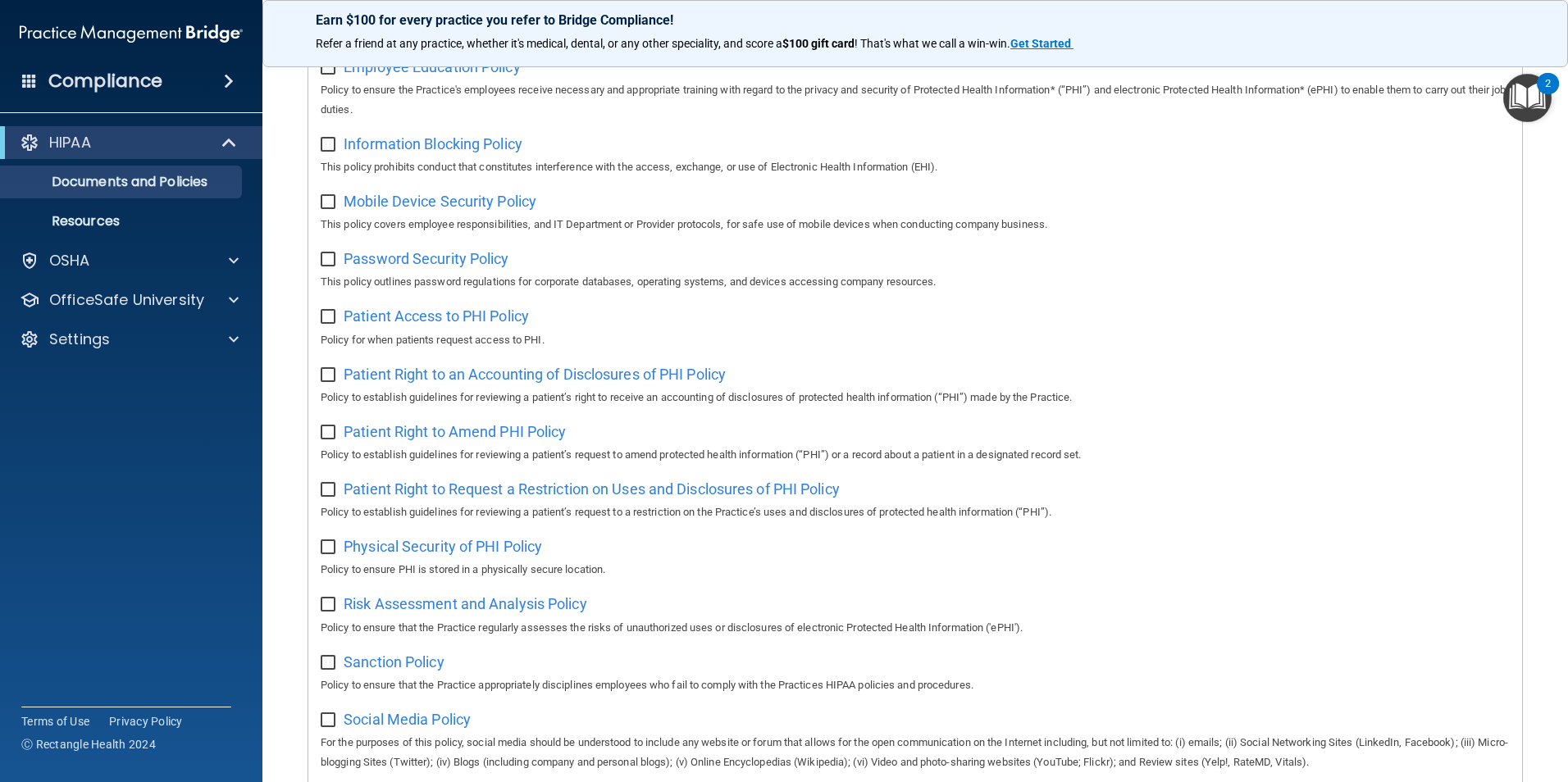
scroll to position [863, 0]
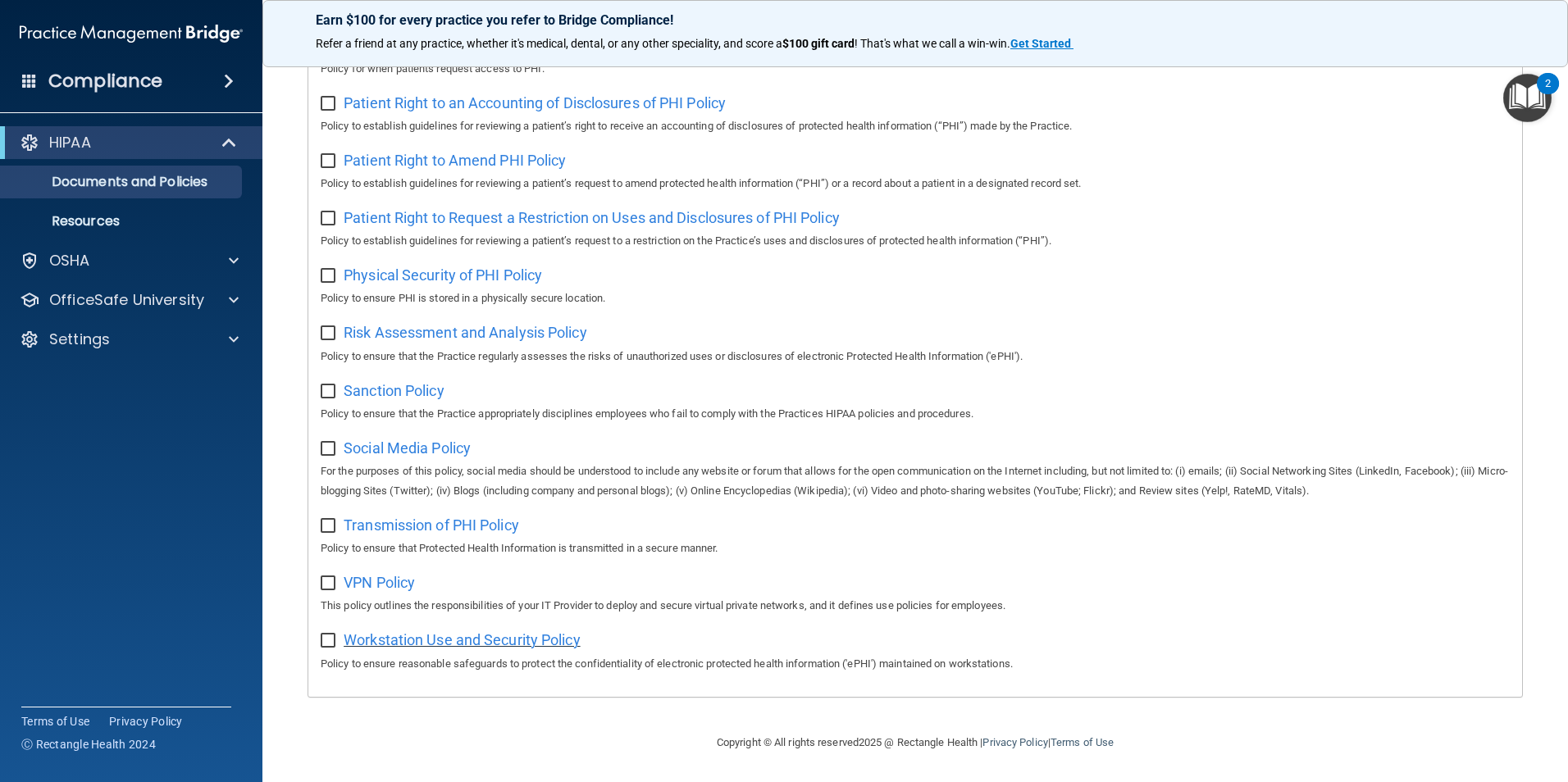
click at [447, 641] on span "Workstation Use and Security Policy" at bounding box center [462, 639] width 237 height 18
click at [149, 181] on p "Documents and Policies" at bounding box center [123, 182] width 224 height 17
click at [206, 151] on div "HIPAA" at bounding box center [108, 142] width 202 height 19
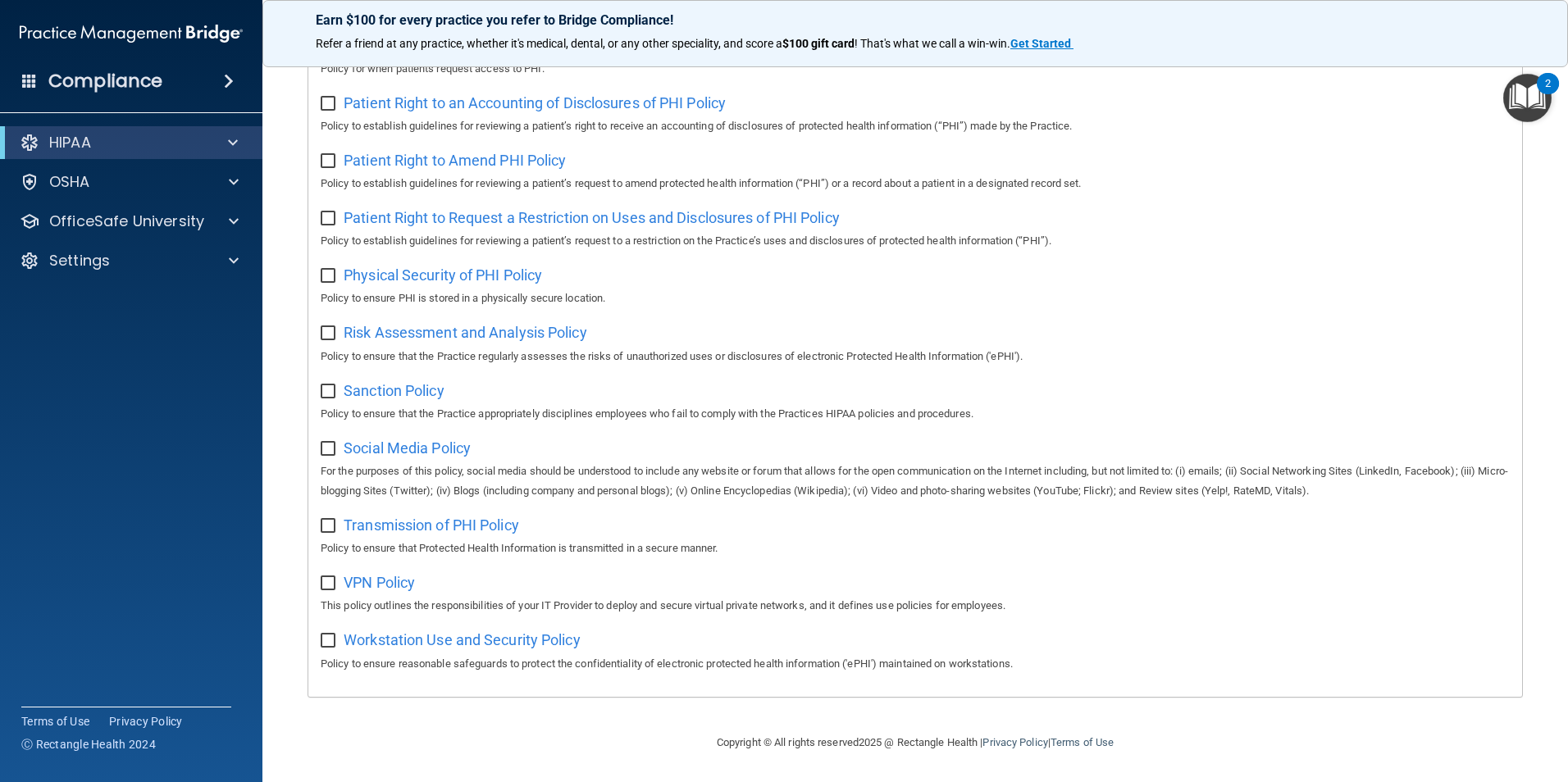
click at [243, 70] on div "Compliance" at bounding box center [131, 81] width 263 height 36
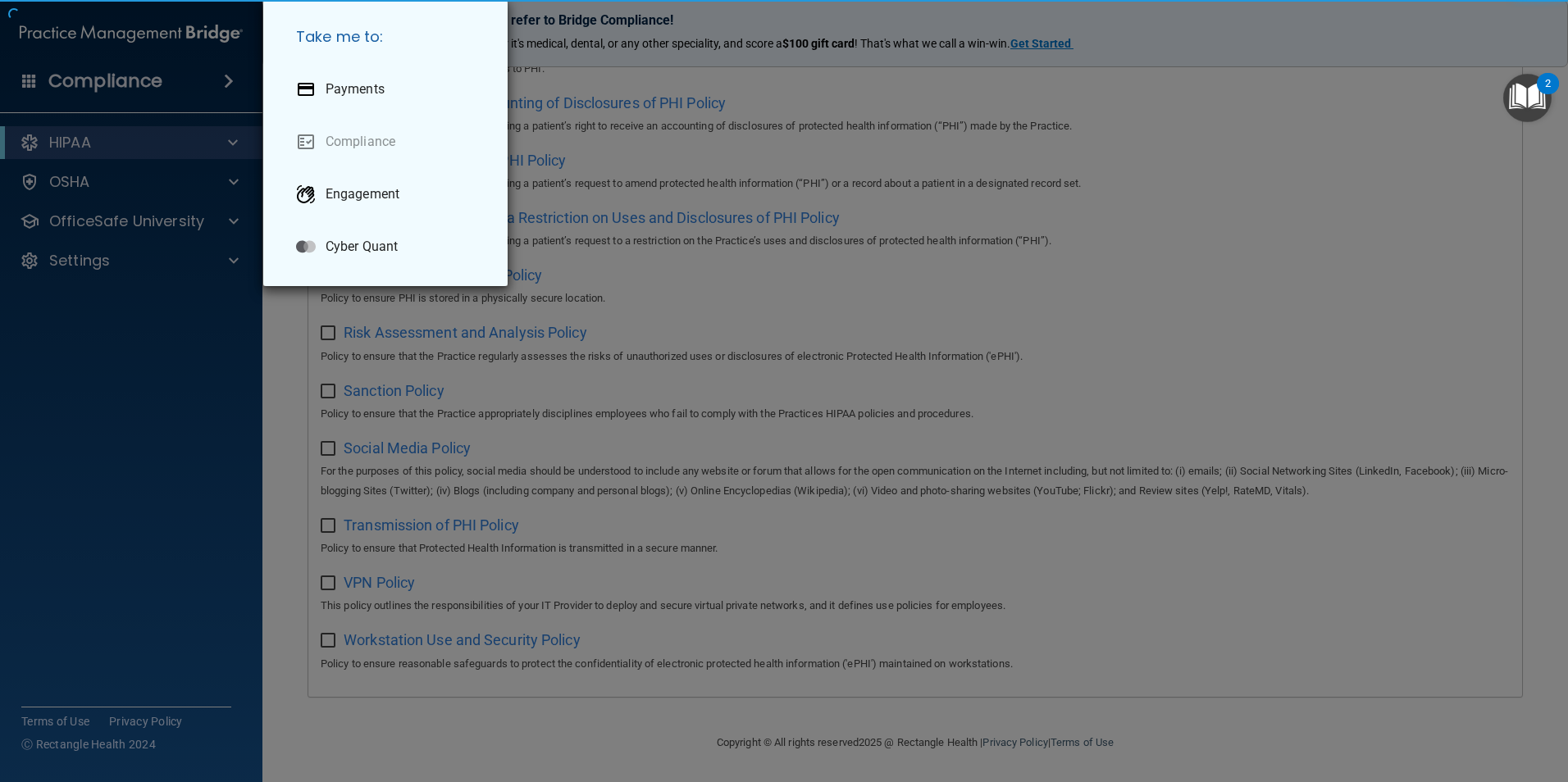
click at [234, 74] on div "Take me to: Payments Compliance Engagement Cyber Quant" at bounding box center [784, 391] width 1568 height 782
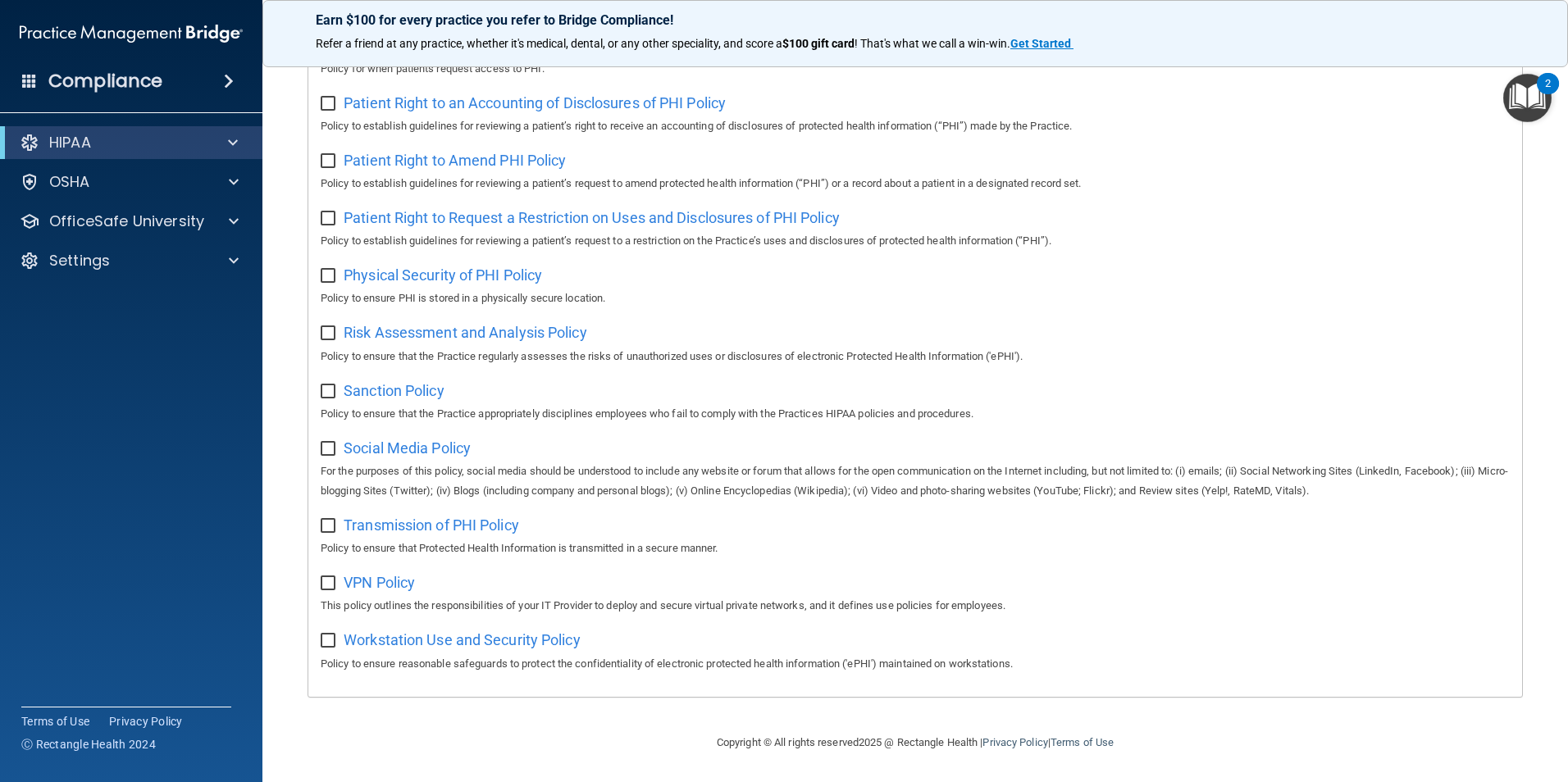
click at [232, 76] on span at bounding box center [229, 81] width 10 height 19
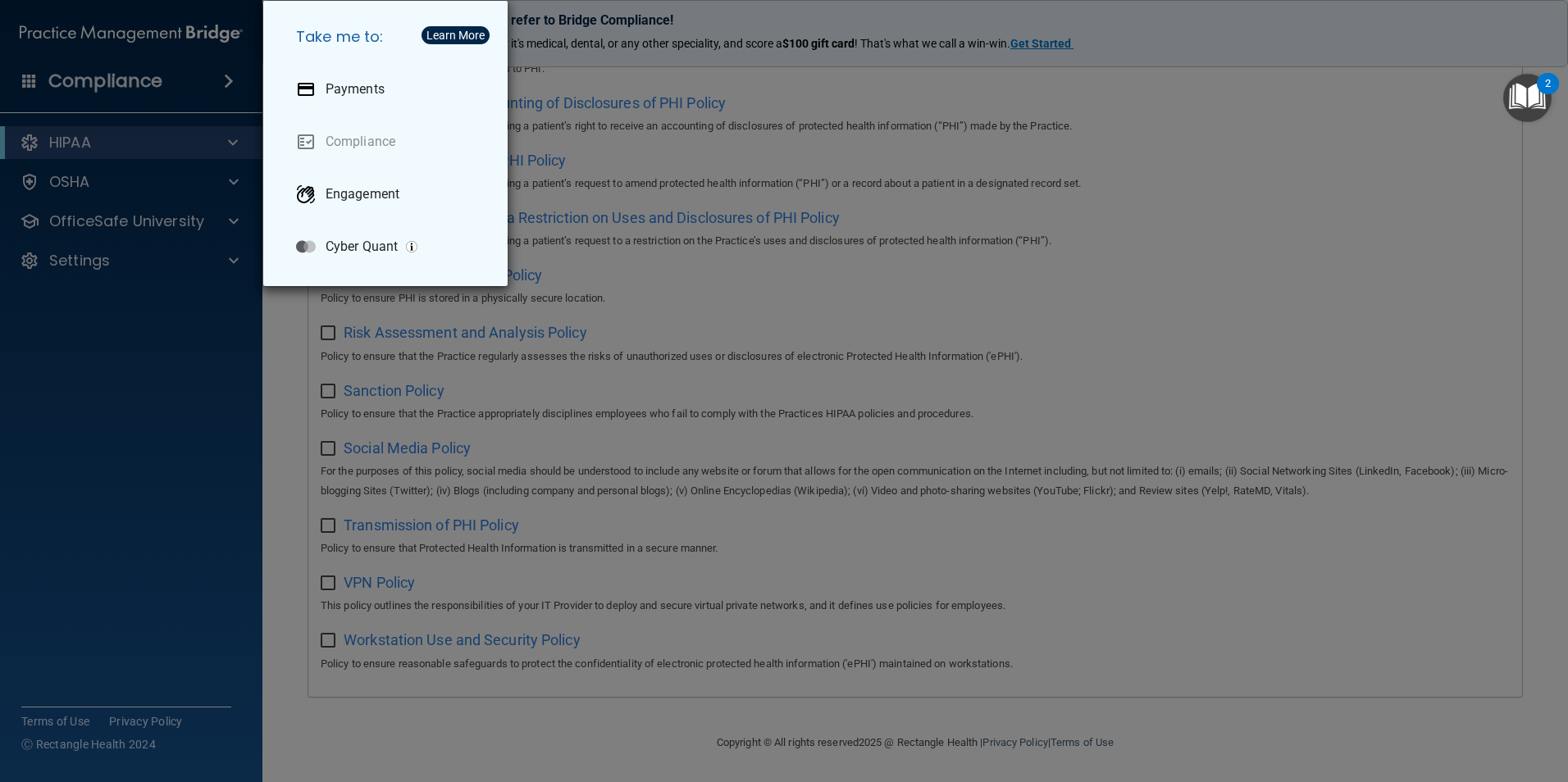
click at [366, 353] on div "Take me to: Payments Compliance Engagement Cyber Quant" at bounding box center [784, 391] width 1568 height 782
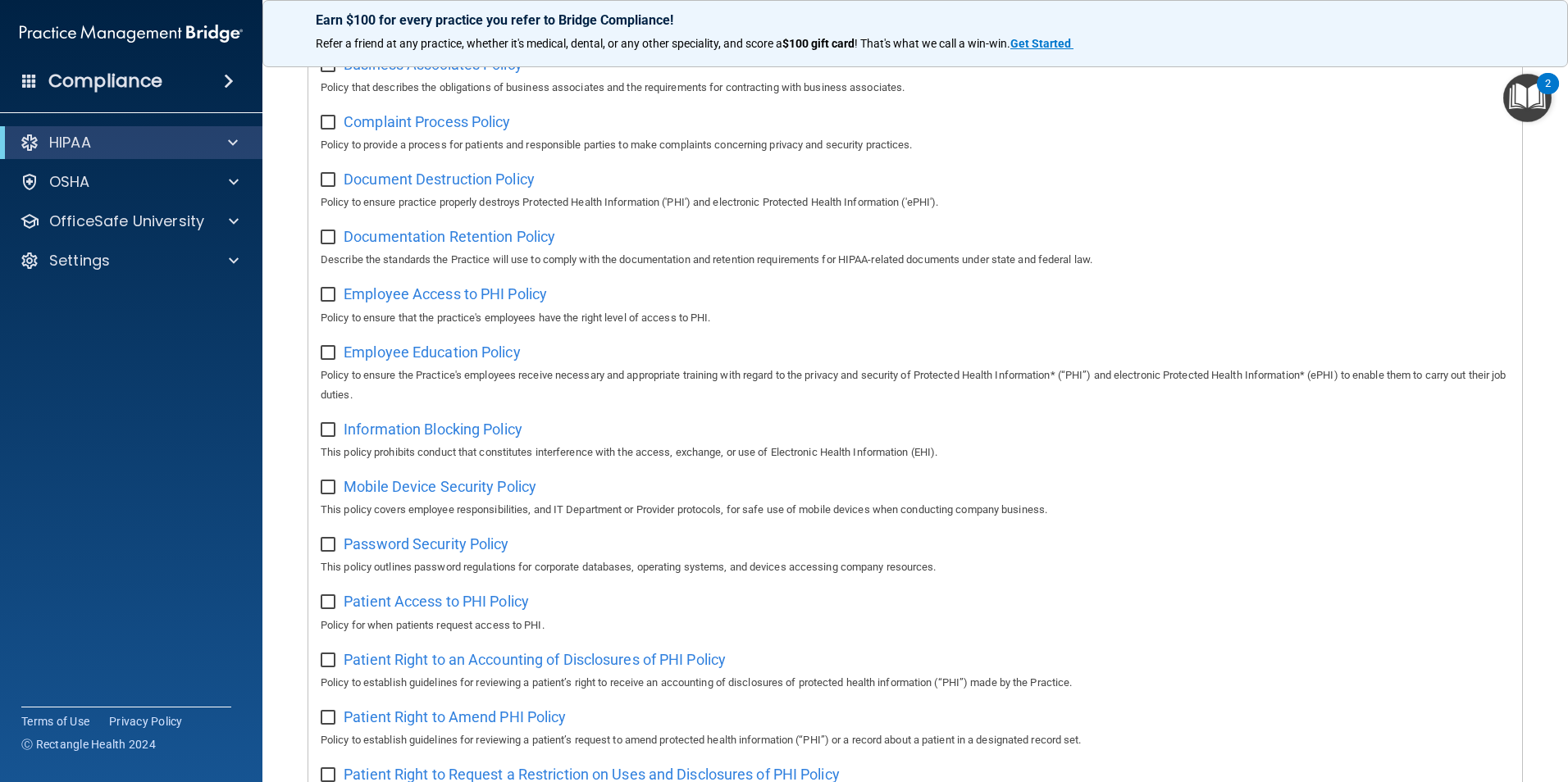
scroll to position [0, 0]
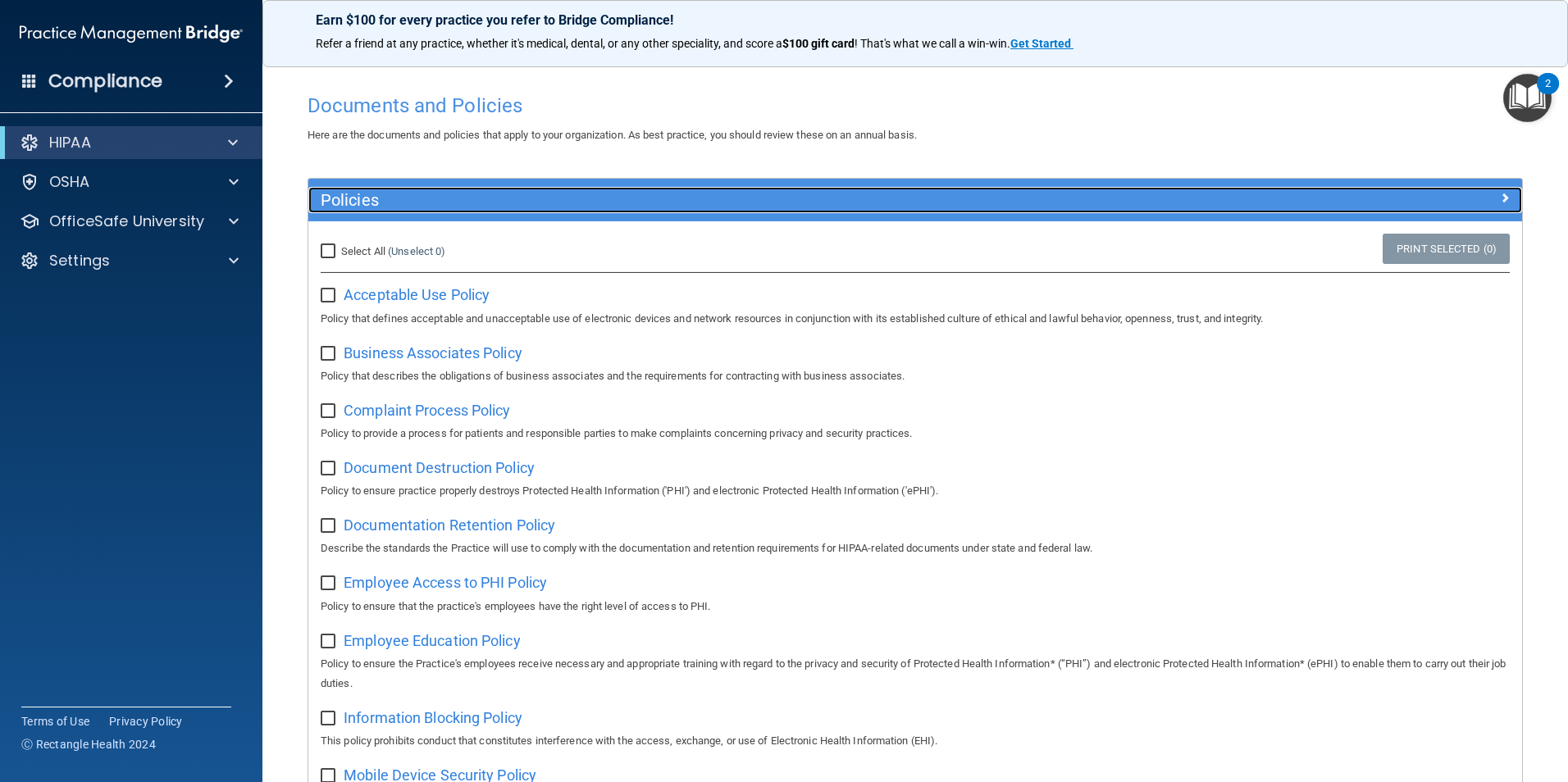
click at [1500, 192] on span at bounding box center [1505, 197] width 10 height 19
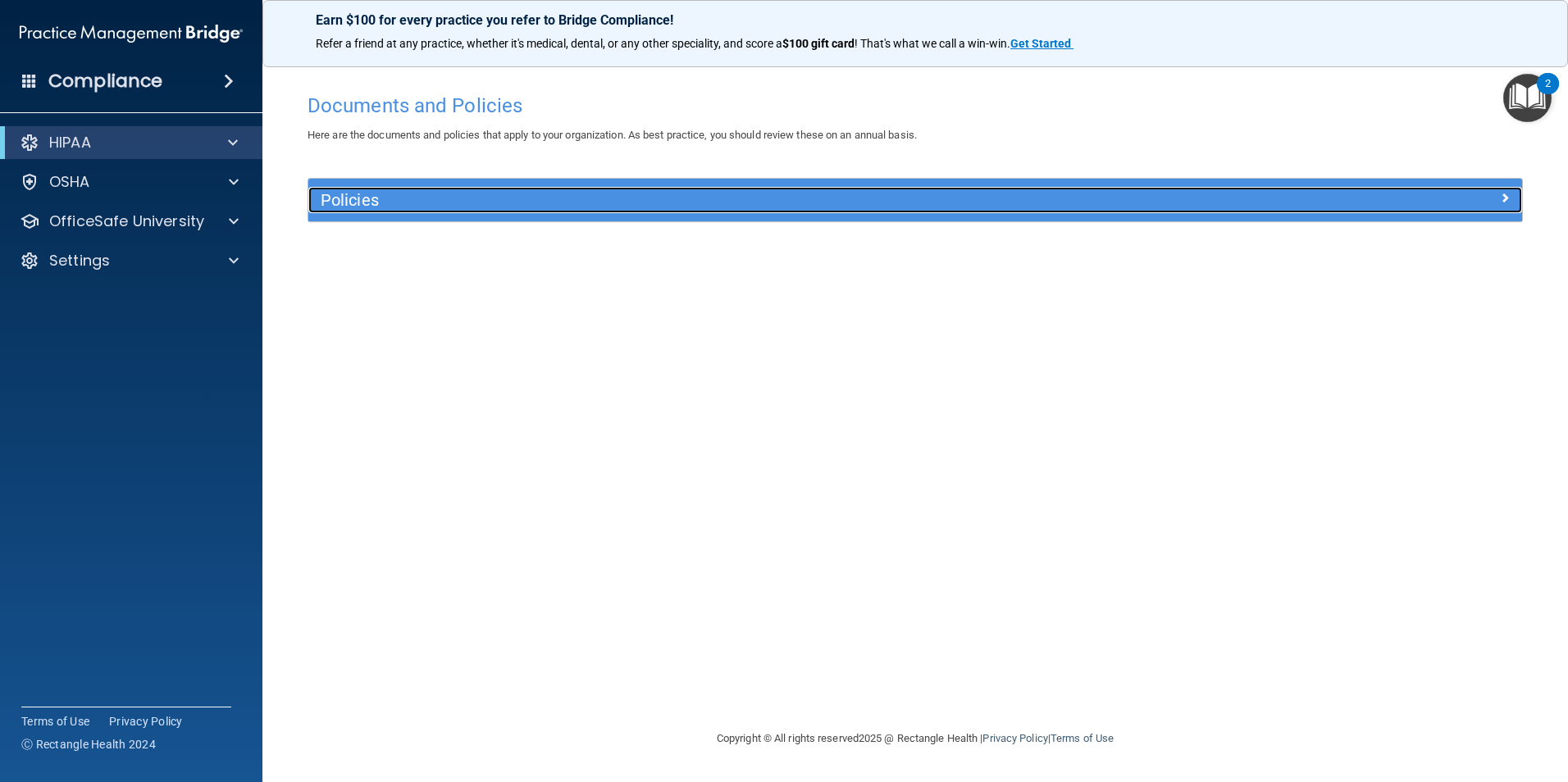
click at [1504, 199] on span at bounding box center [1505, 197] width 10 height 19
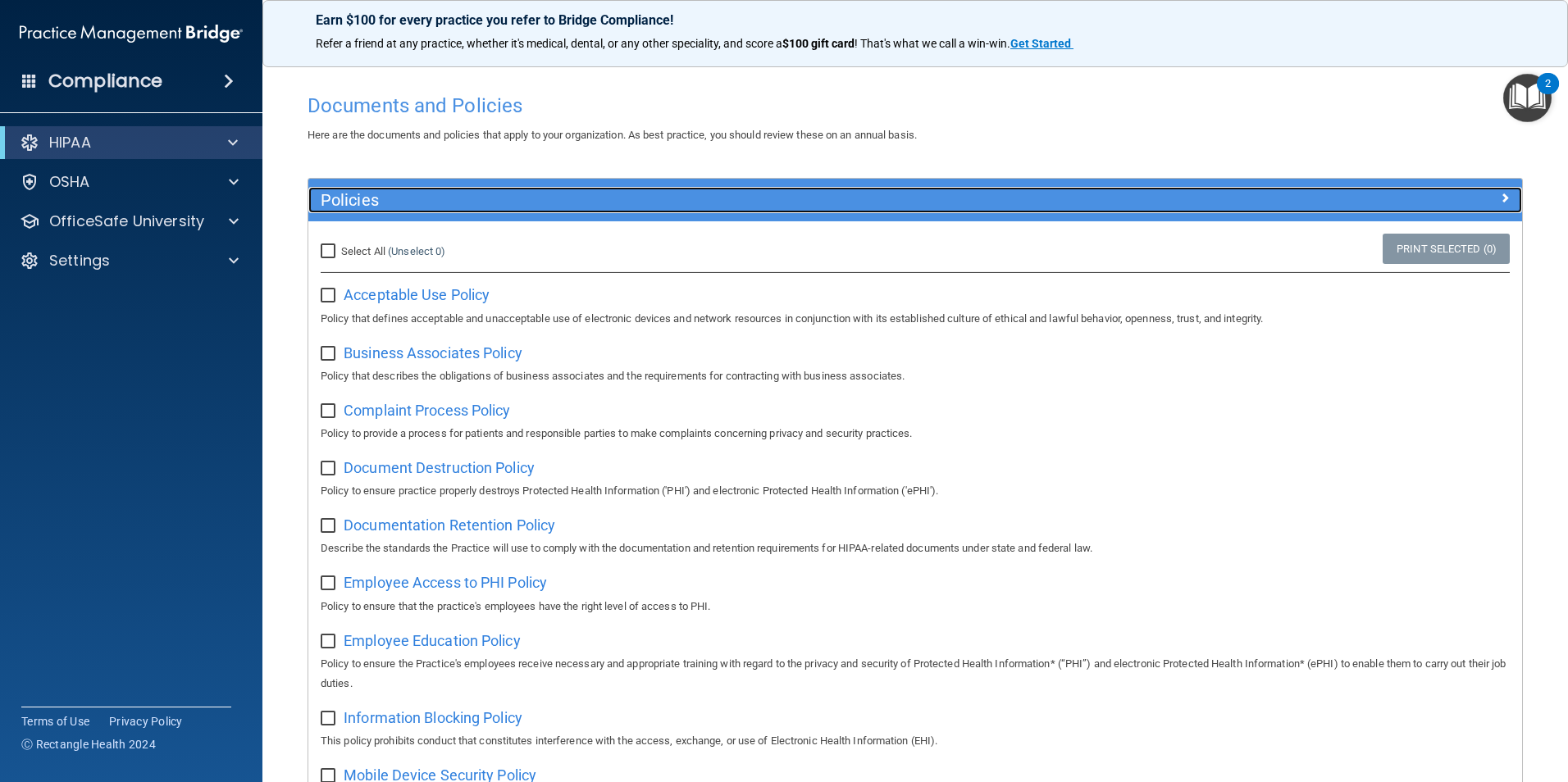
click at [1504, 199] on div at bounding box center [1371, 196] width 304 height 19
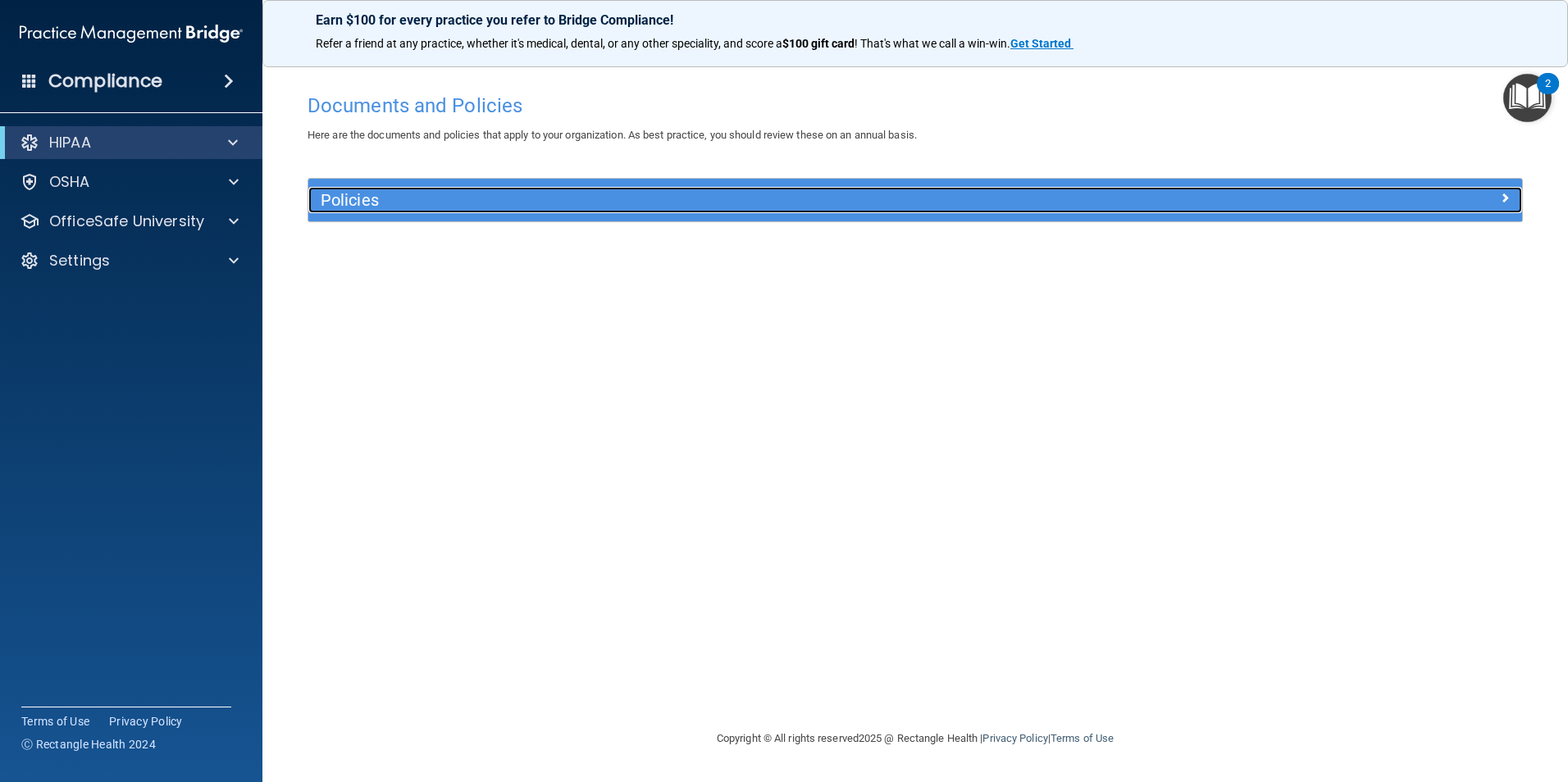
click at [1498, 198] on div at bounding box center [1371, 196] width 304 height 19
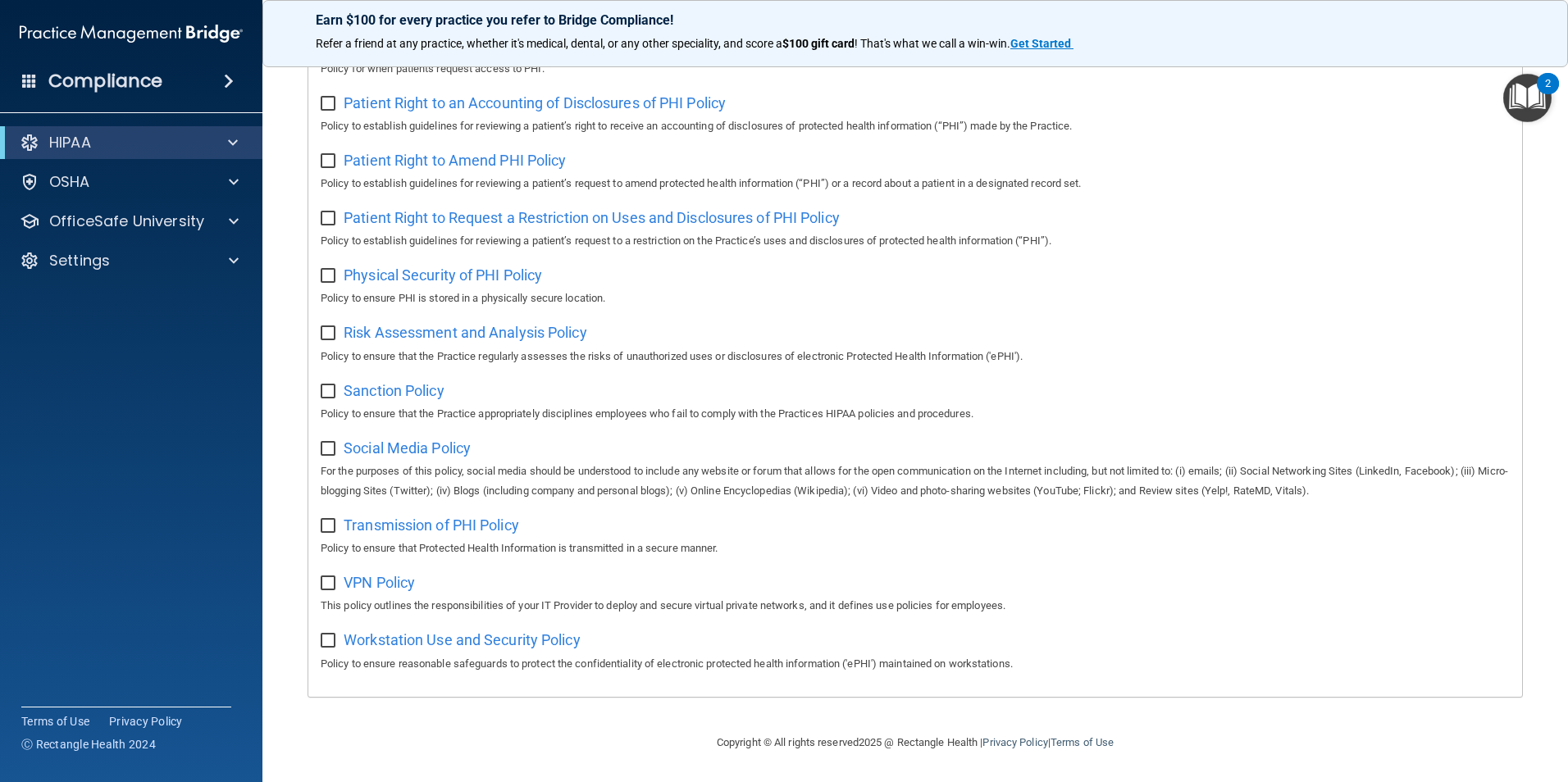
scroll to position [863, 0]
click at [386, 577] on span "VPN Policy" at bounding box center [379, 582] width 71 height 18
click at [440, 525] on span "Transmission of PHI Policy" at bounding box center [431, 525] width 175 height 18
click at [440, 331] on span "Risk Assessment and Analysis Policy" at bounding box center [465, 332] width 243 height 18
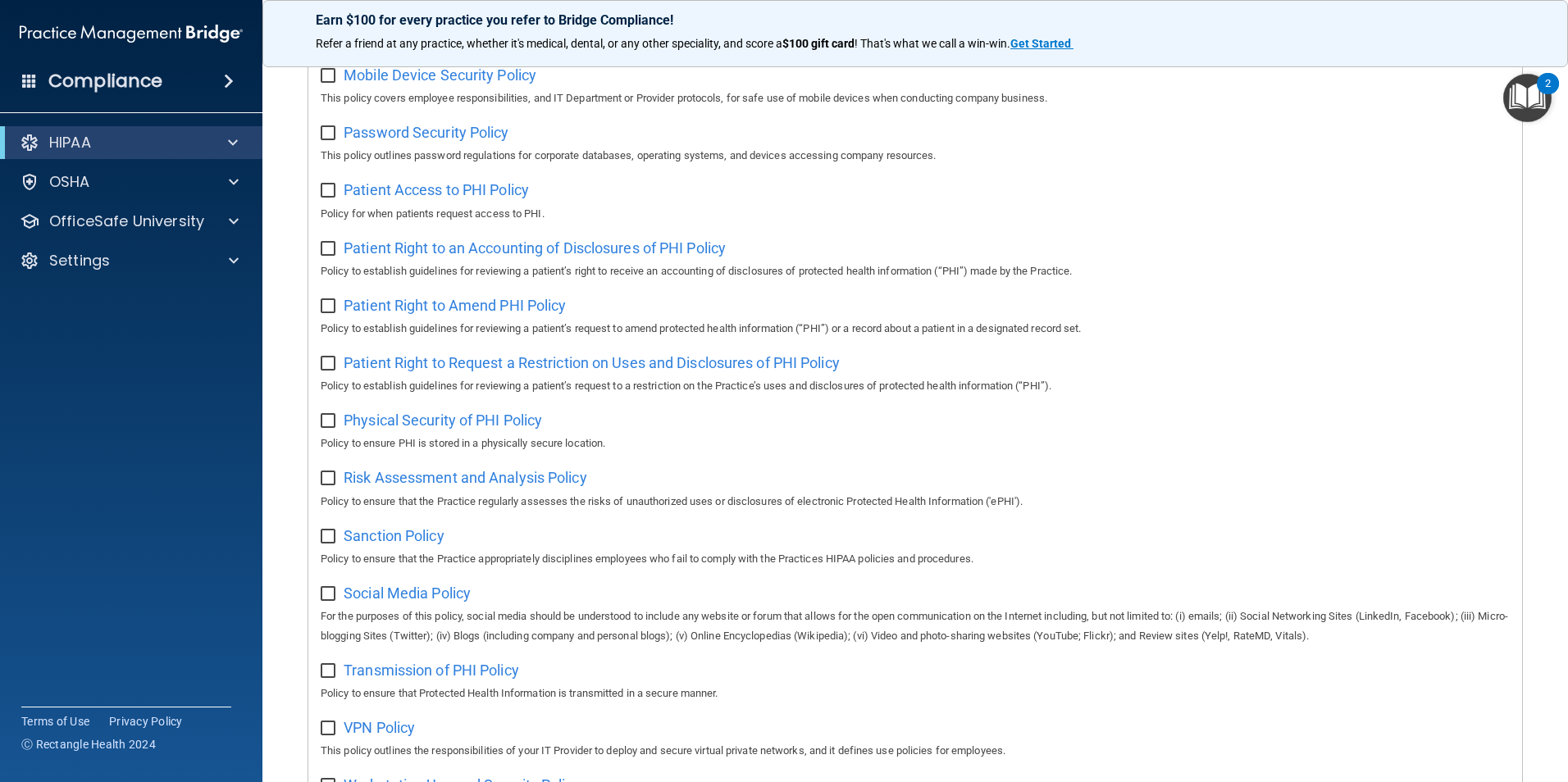
scroll to position [699, 0]
click at [482, 143] on span "Password Security Policy" at bounding box center [426, 134] width 165 height 18
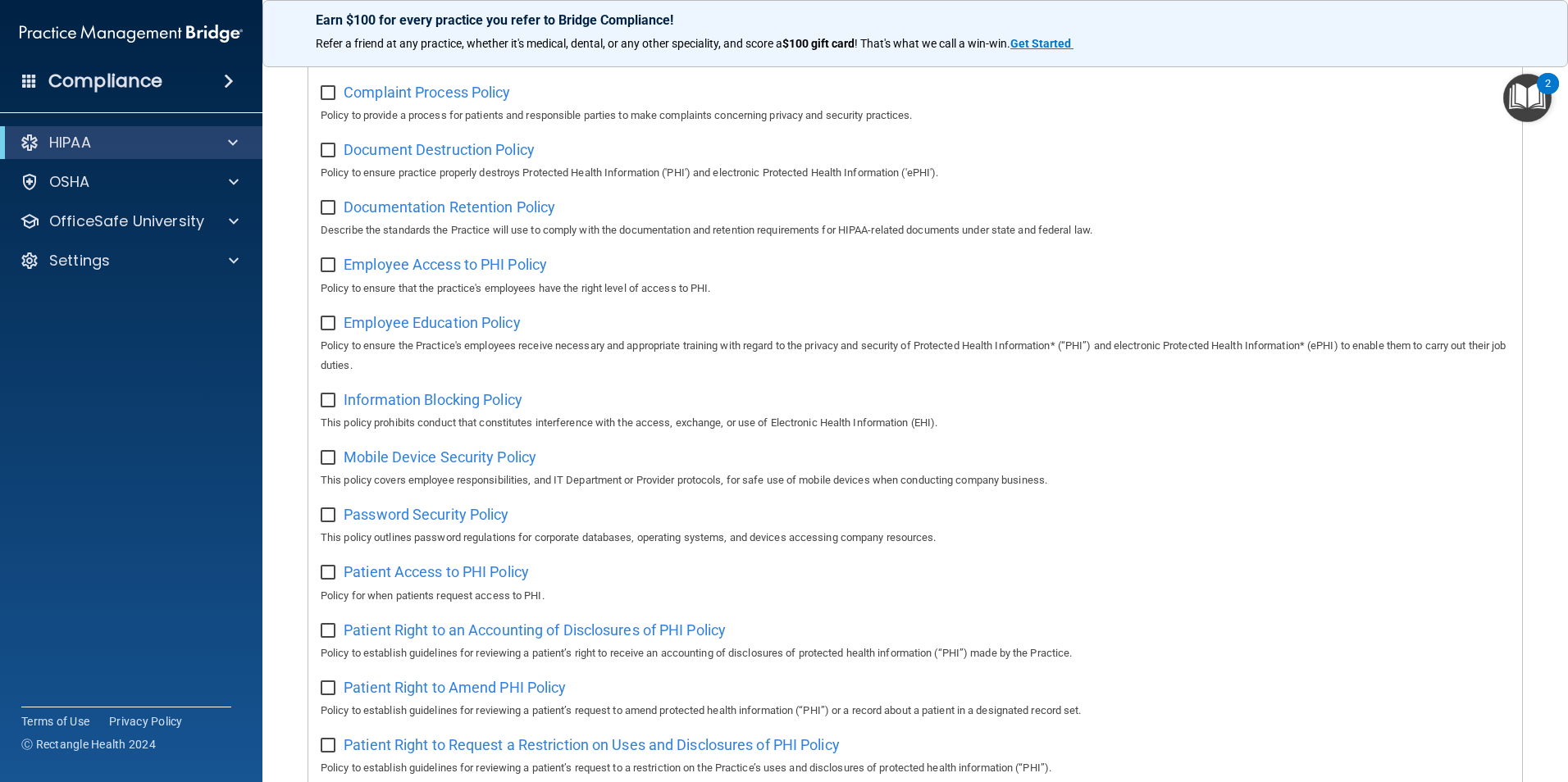
scroll to position [289, 0]
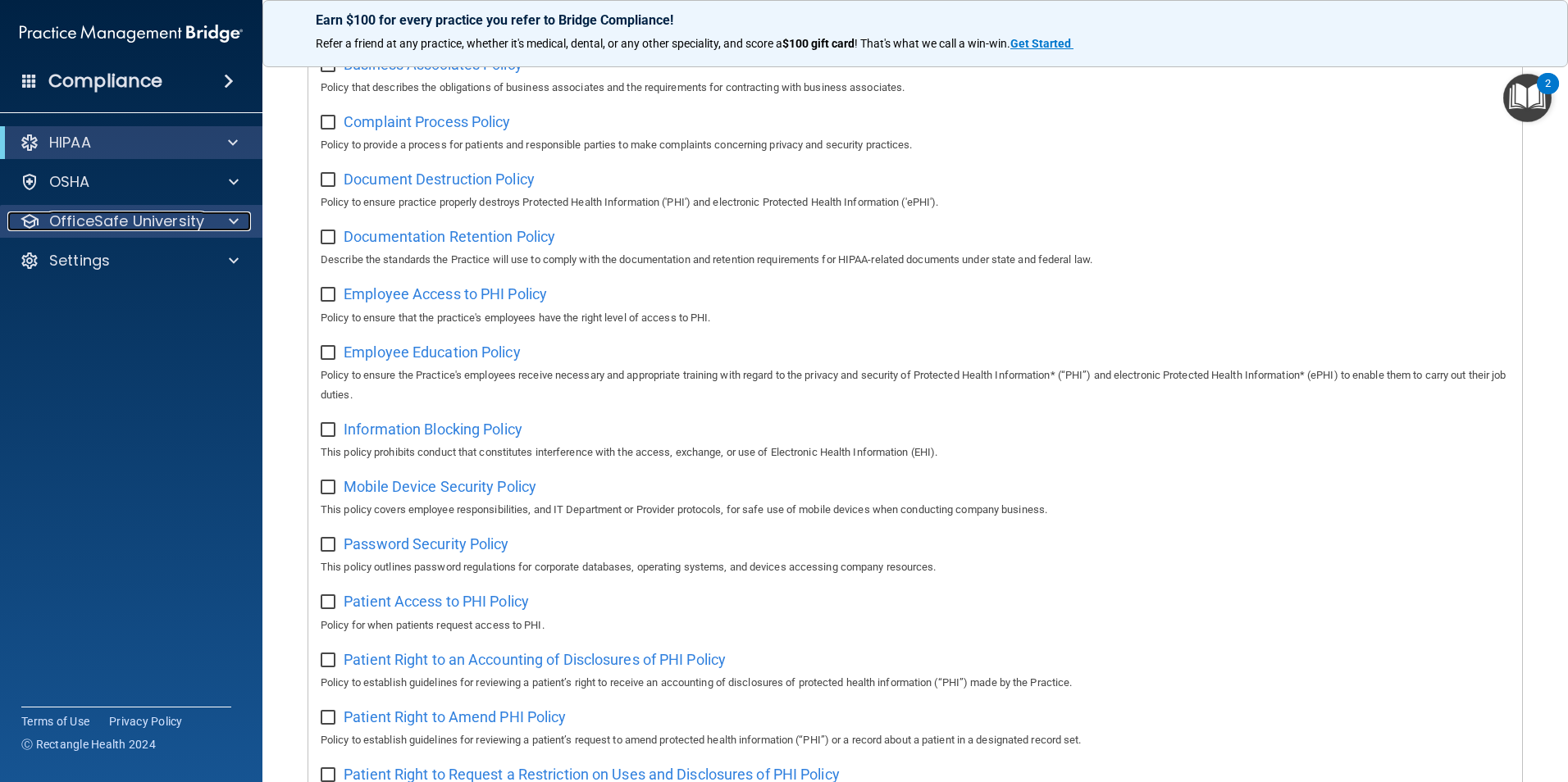
click at [218, 228] on div at bounding box center [231, 221] width 41 height 19
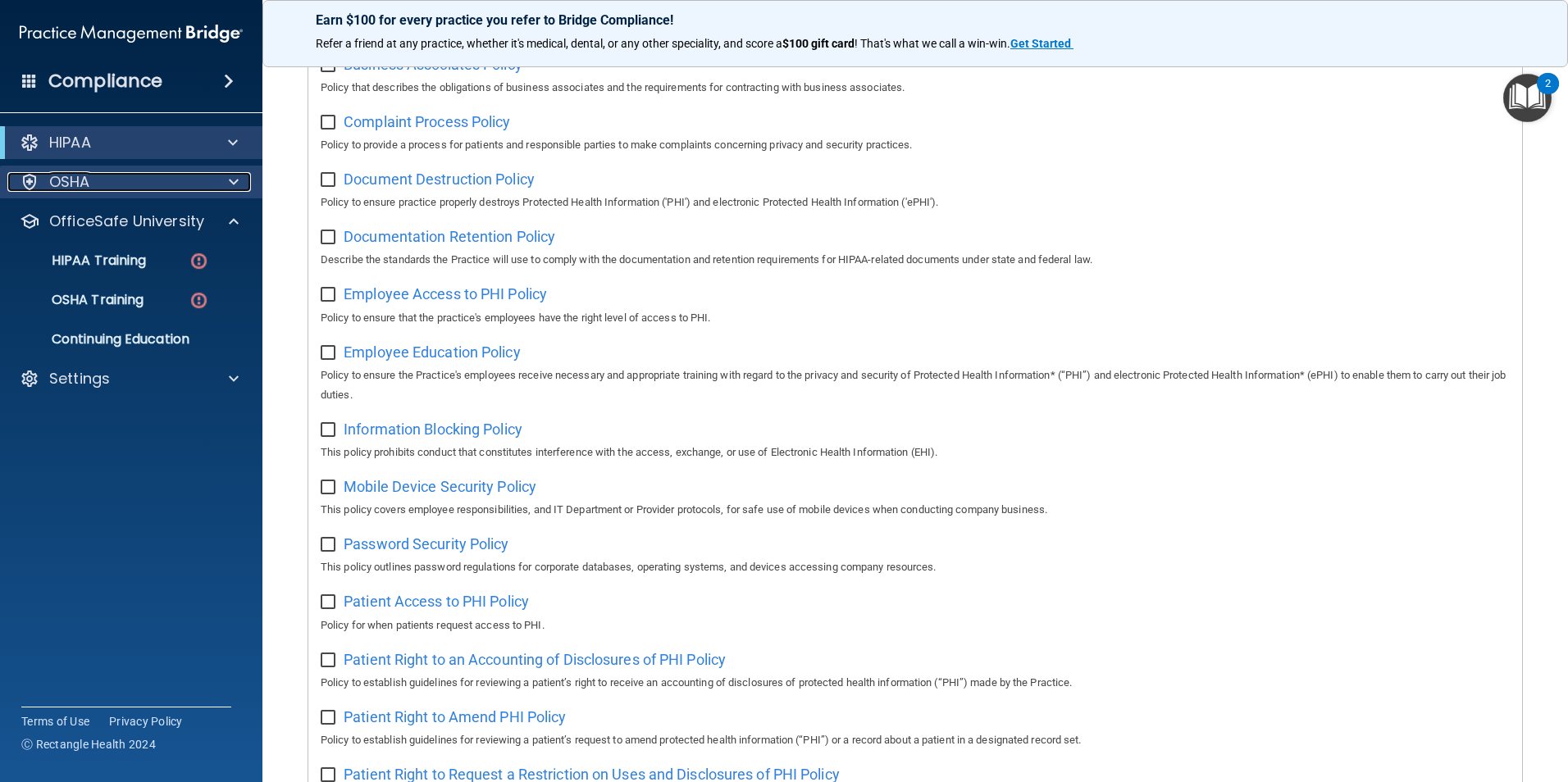
click at [162, 191] on div "OSHA" at bounding box center [109, 181] width 203 height 19
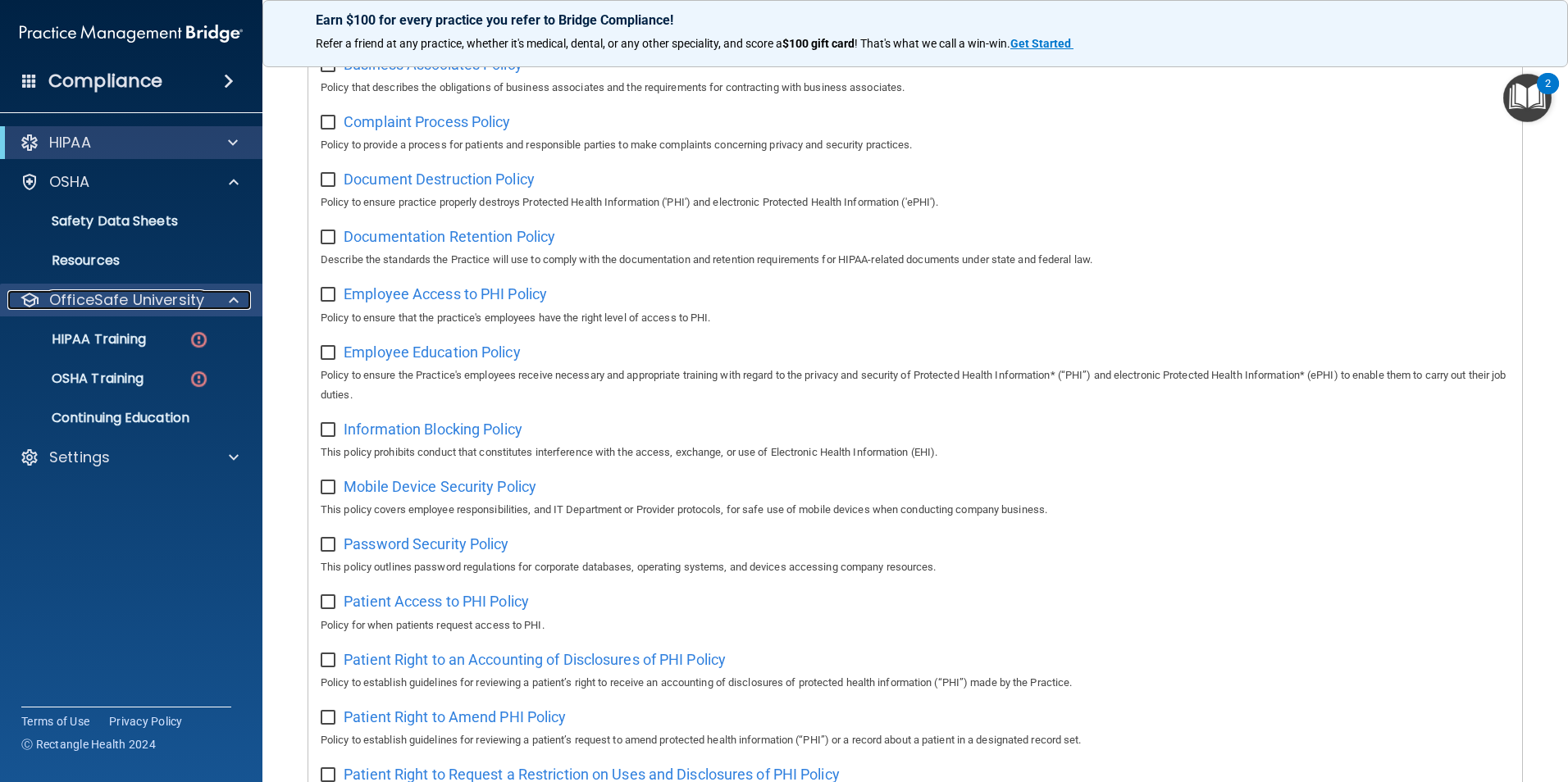
click at [140, 304] on p "OfficeSafe University" at bounding box center [127, 300] width 155 height 19
click at [134, 303] on p "OfficeSafe University" at bounding box center [127, 300] width 155 height 19
click at [121, 338] on p "HIPAA Training" at bounding box center [78, 340] width 135 height 17
